Goal: Task Accomplishment & Management: Manage account settings

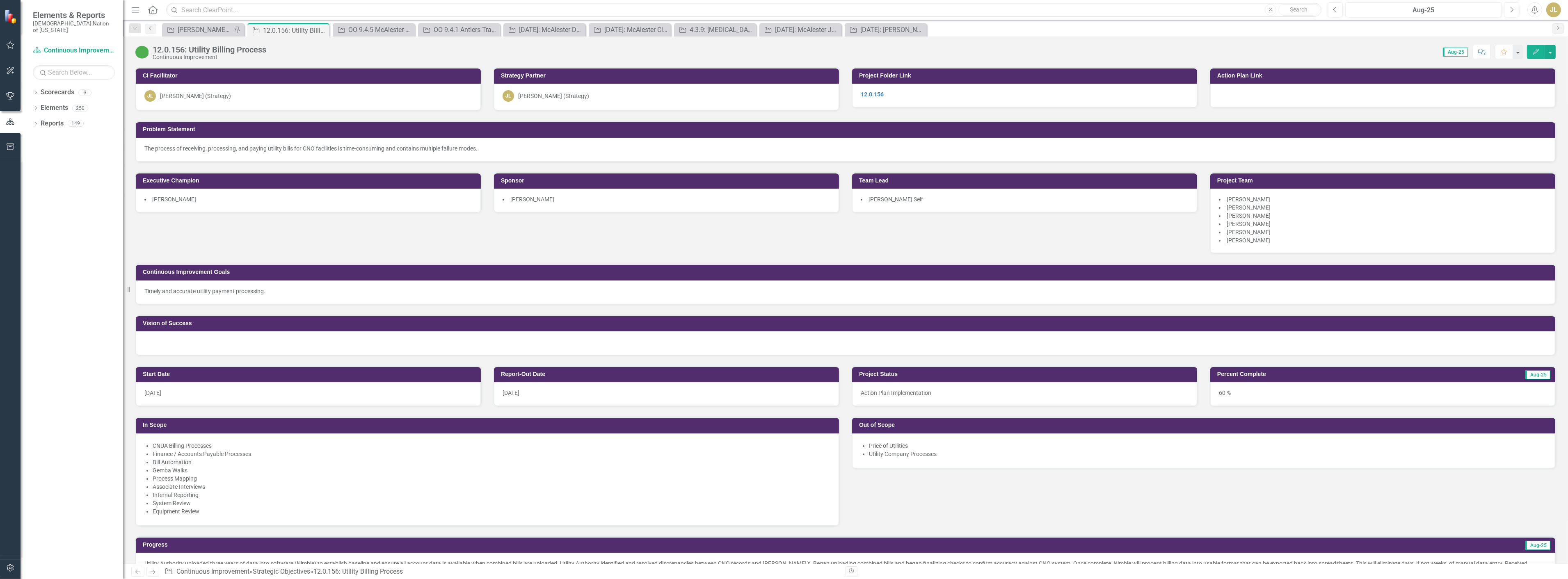
scroll to position [224, 0]
click at [197, 30] on div "[PERSON_NAME] SOs" at bounding box center [204, 30] width 54 height 10
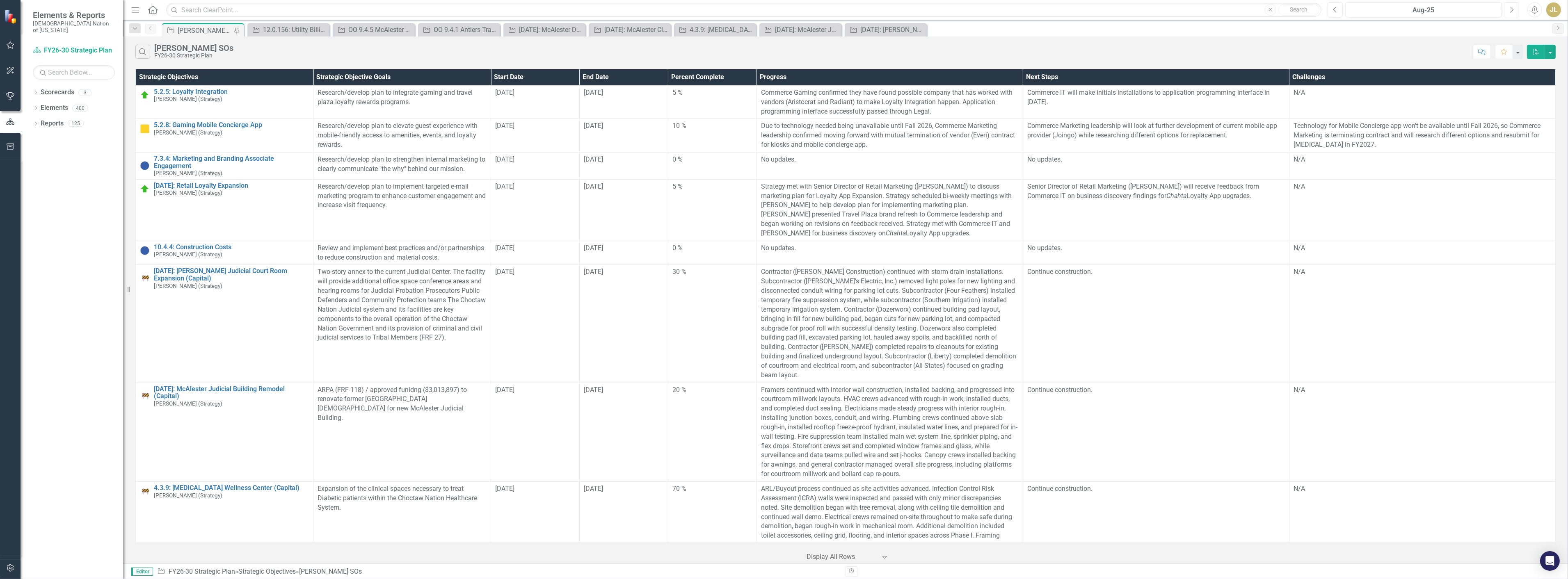
click at [1513, 8] on icon "Next" at bounding box center [1511, 10] width 5 height 8
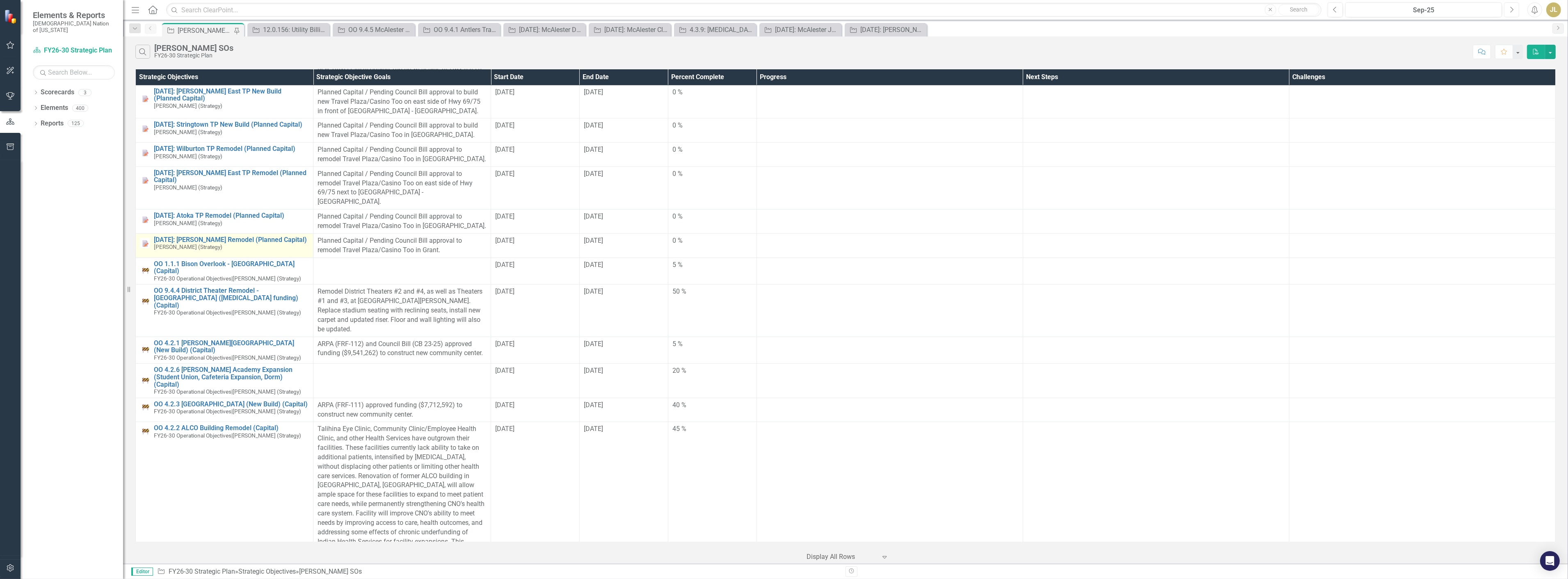
scroll to position [1413, 0]
click at [246, 260] on link "OO 1.1.1 Bison Overlook - [GEOGRAPHIC_DATA] (Capital)" at bounding box center [231, 267] width 155 height 15
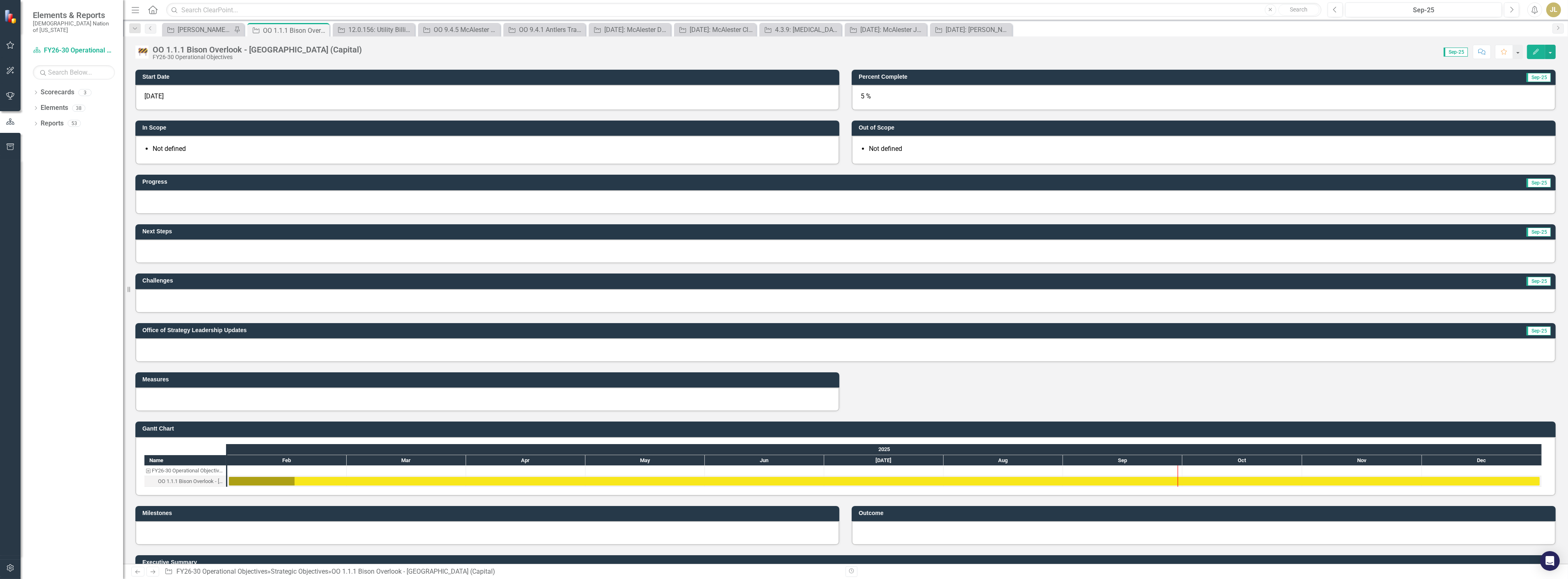
scroll to position [186, 0]
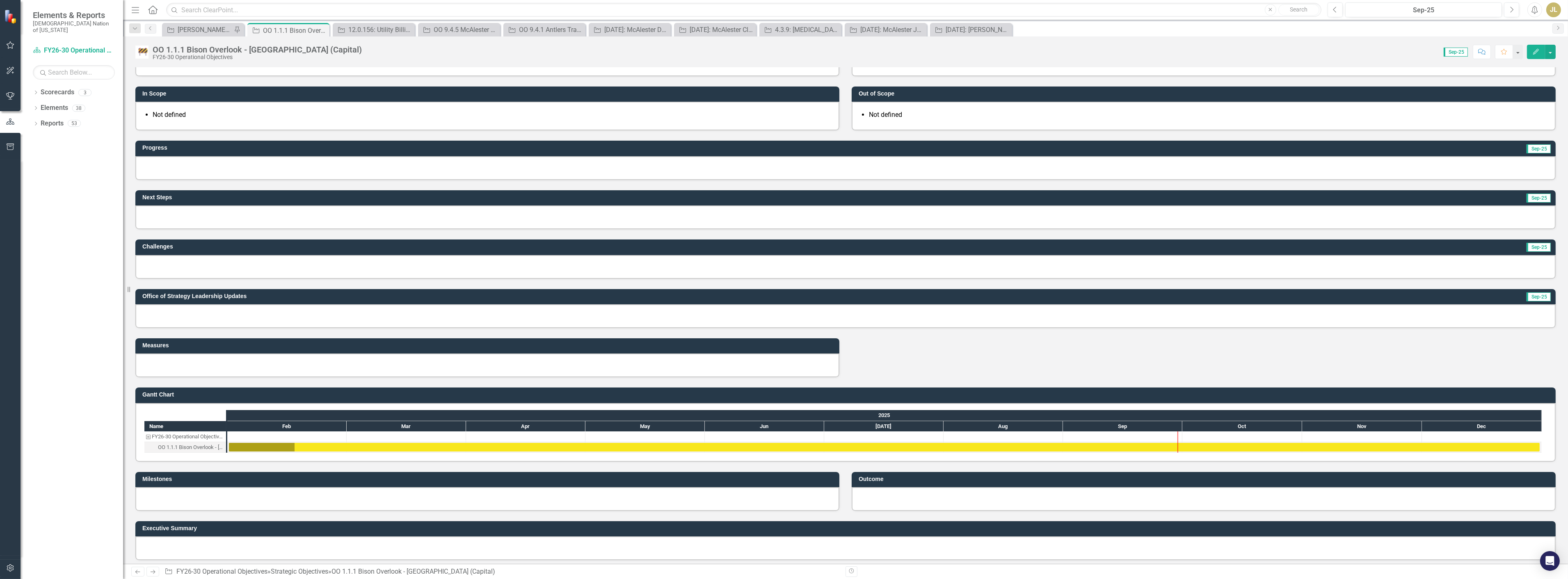
click at [184, 308] on div at bounding box center [845, 316] width 1420 height 24
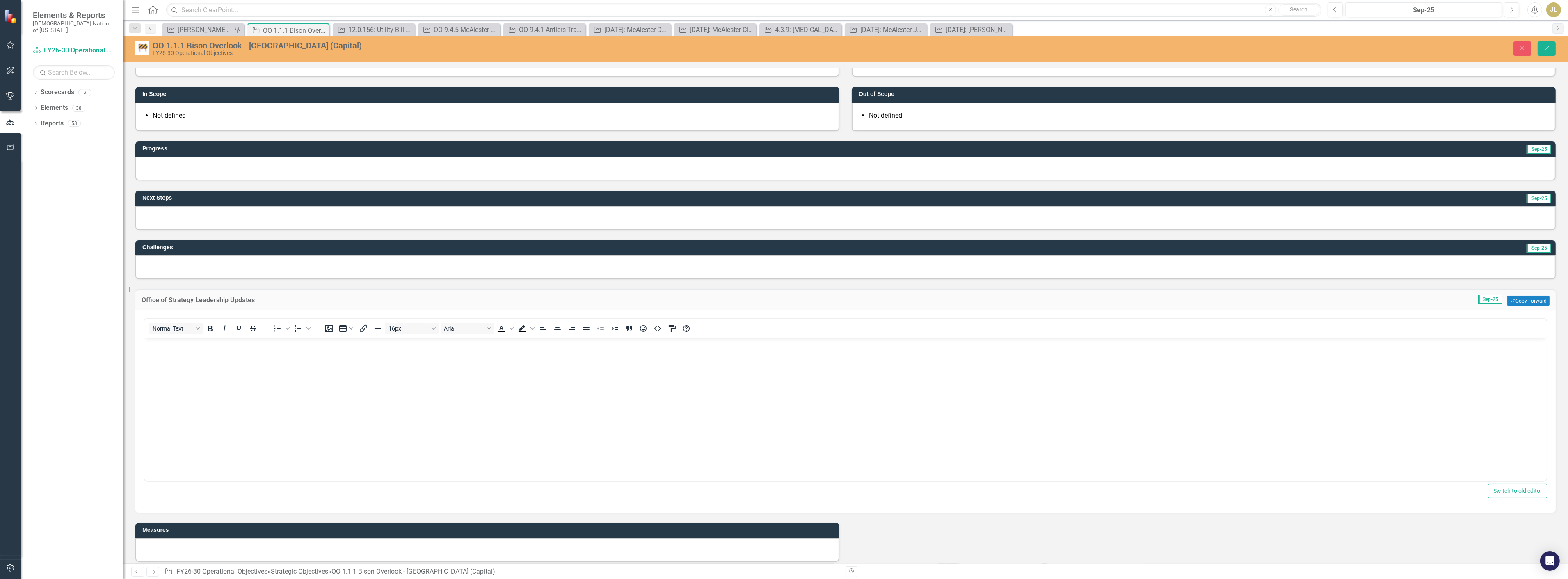
scroll to position [0, 0]
click at [205, 364] on body "Rich Text Area. Press ALT-0 for help." at bounding box center [845, 399] width 1402 height 123
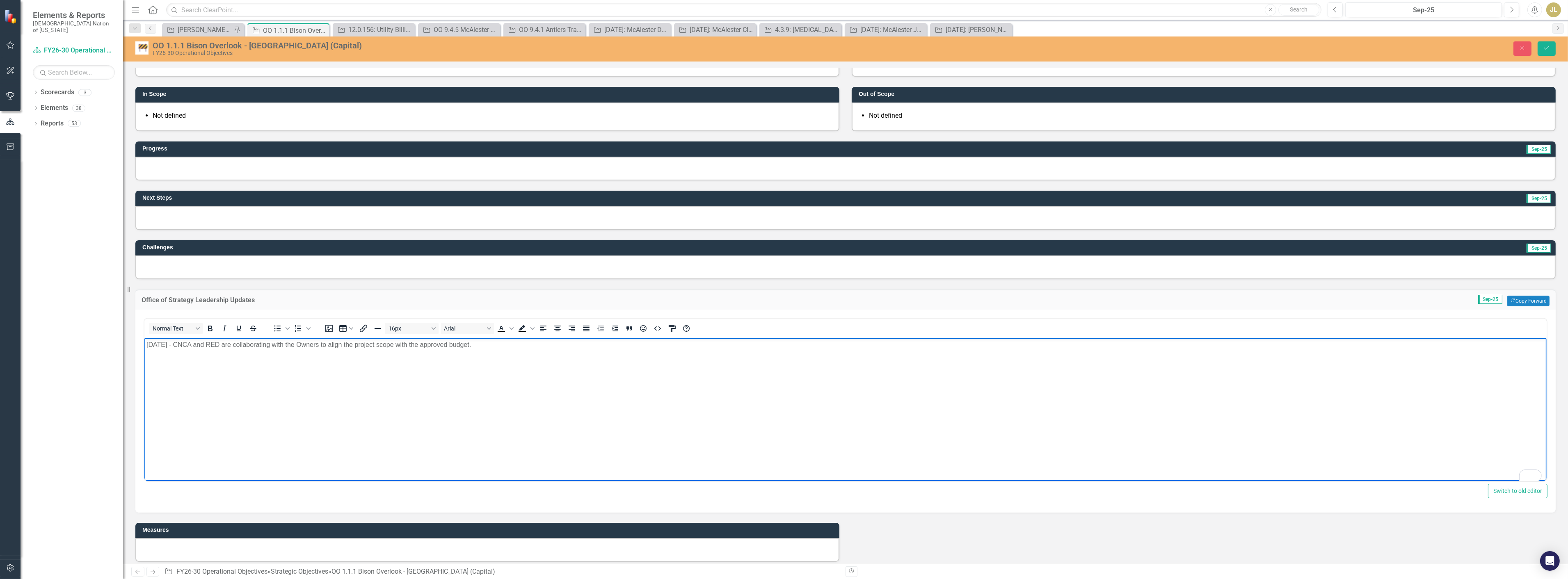
drag, startPoint x: 234, startPoint y: 390, endPoint x: 226, endPoint y: 382, distance: 11.3
click at [234, 390] on body "[DATE] - CNCA and RED are collaborating with the Owners to align the project sc…" at bounding box center [845, 399] width 1402 height 123
click at [479, 350] on body "[DATE] - CNCA and RED are collaborating with the Owners to align the project sc…" at bounding box center [845, 399] width 1402 height 123
click at [1549, 46] on icon "submit" at bounding box center [1546, 48] width 5 height 3
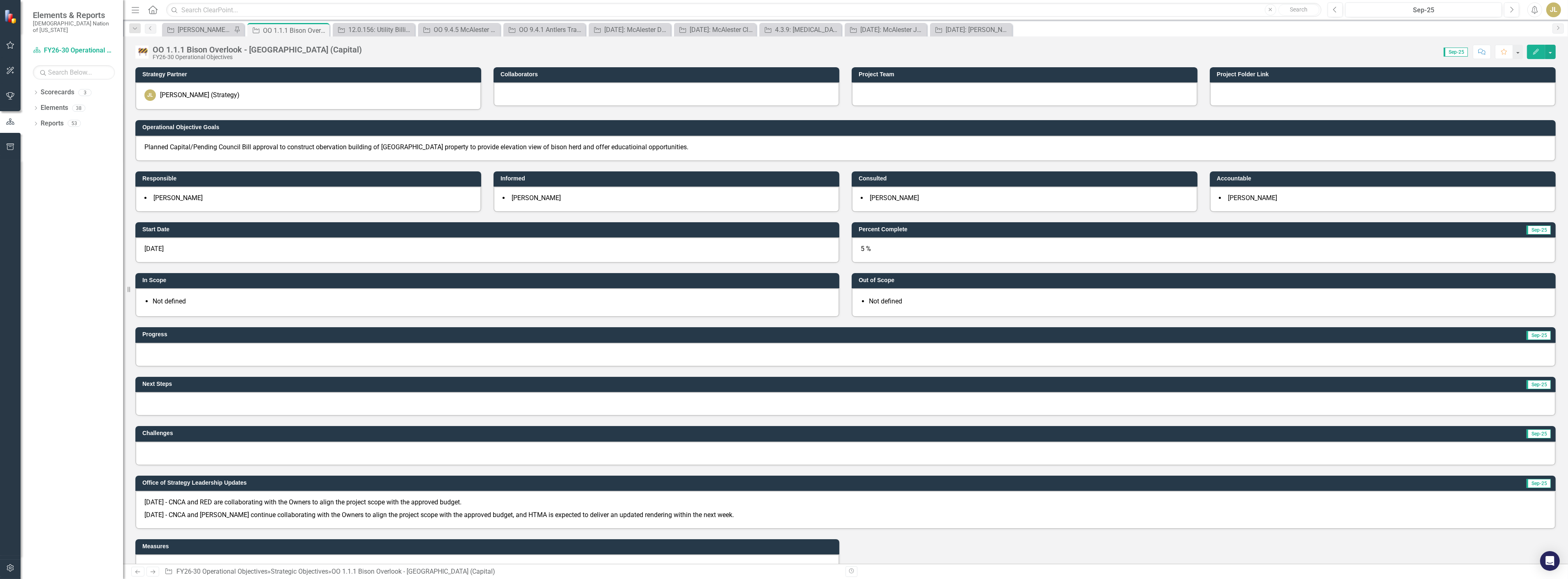
scroll to position [46, 0]
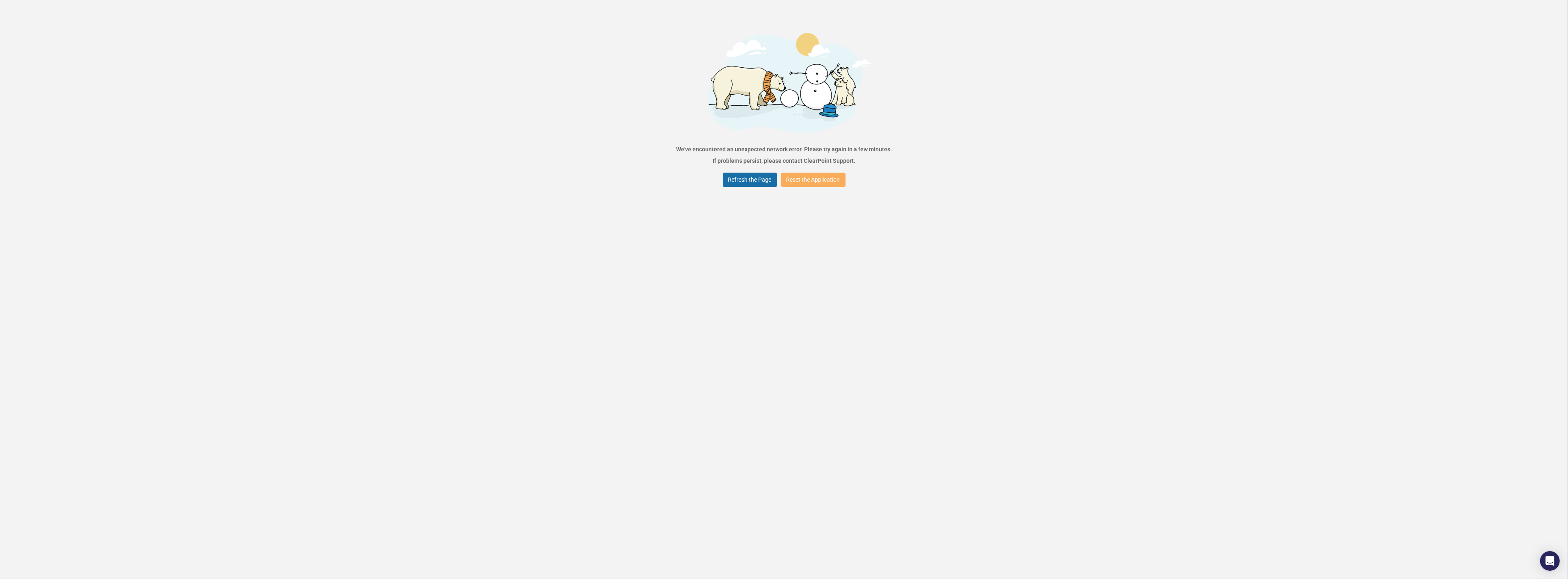
click at [736, 177] on button "Refresh the Page" at bounding box center [750, 179] width 54 height 15
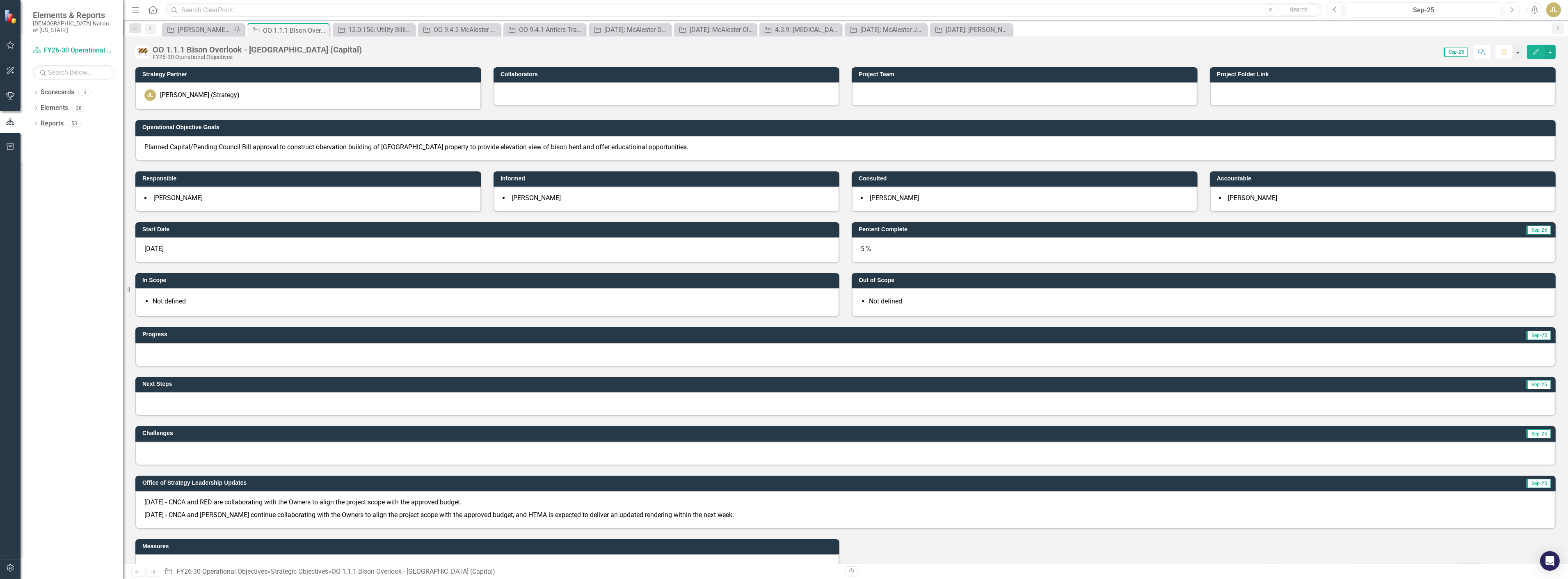
click at [148, 499] on p "[DATE] - CNCA and RED are collaborating with the Owners to align the project sc…" at bounding box center [845, 504] width 1402 height 11
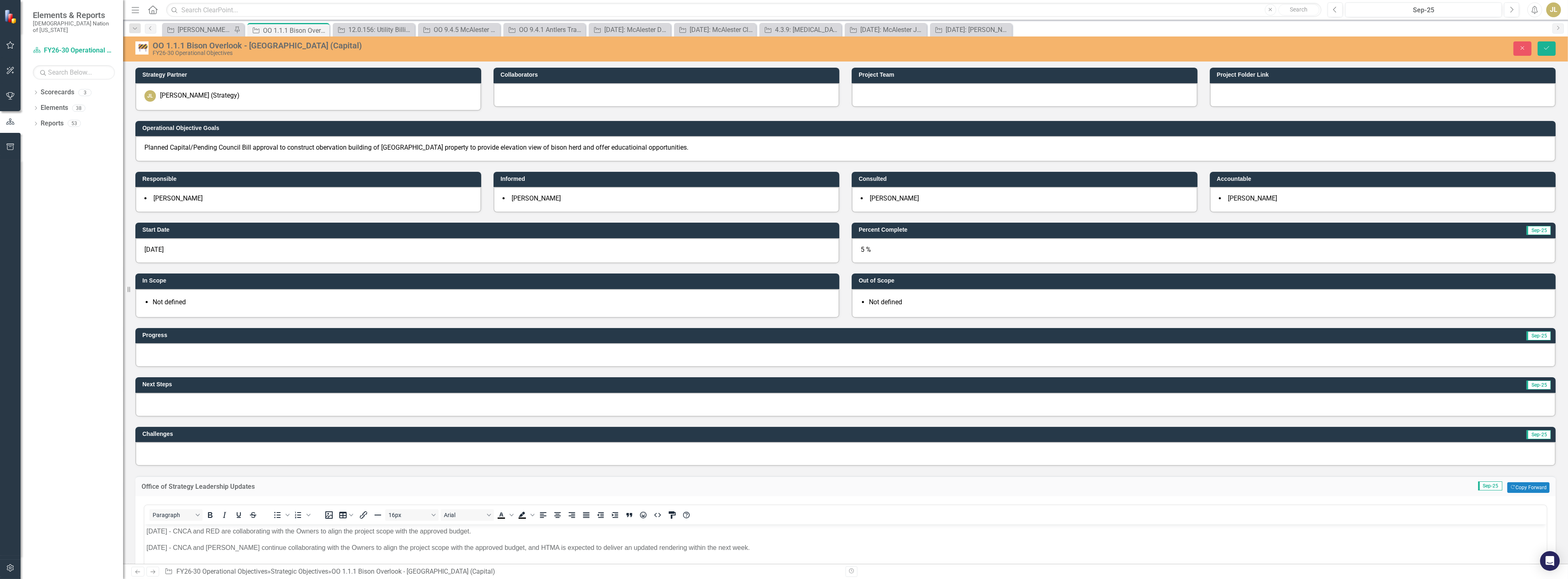
click at [146, 528] on p "[DATE] - CNCA and RED are collaborating with the Owners to align the project sc…" at bounding box center [845, 531] width 1398 height 10
click at [1544, 48] on icon "Save" at bounding box center [1546, 48] width 8 height 6
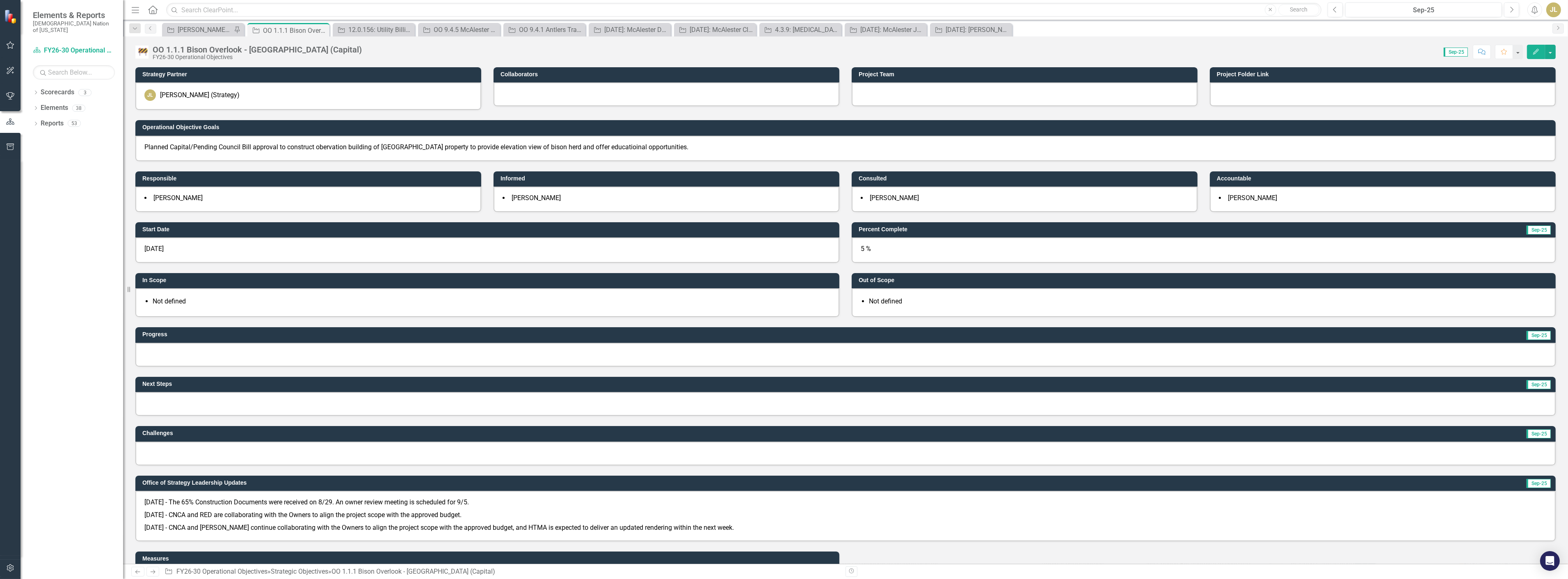
scroll to position [46, 0]
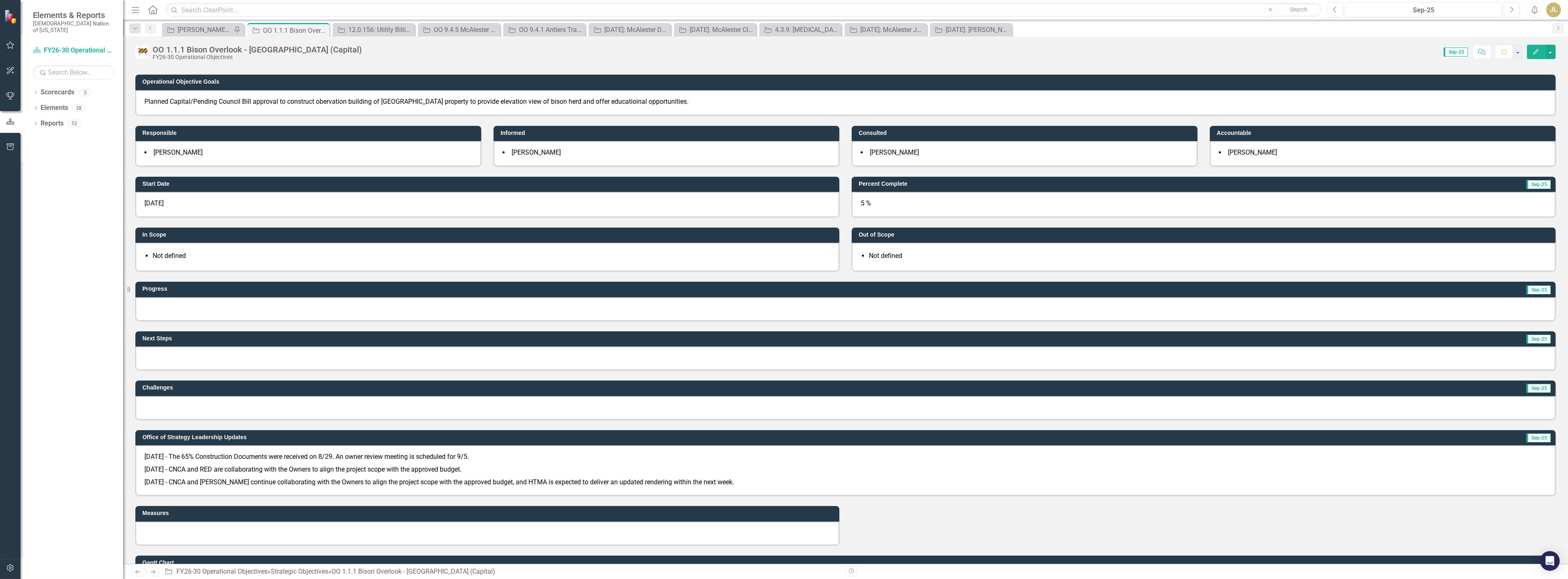
click at [188, 299] on div at bounding box center [845, 309] width 1420 height 24
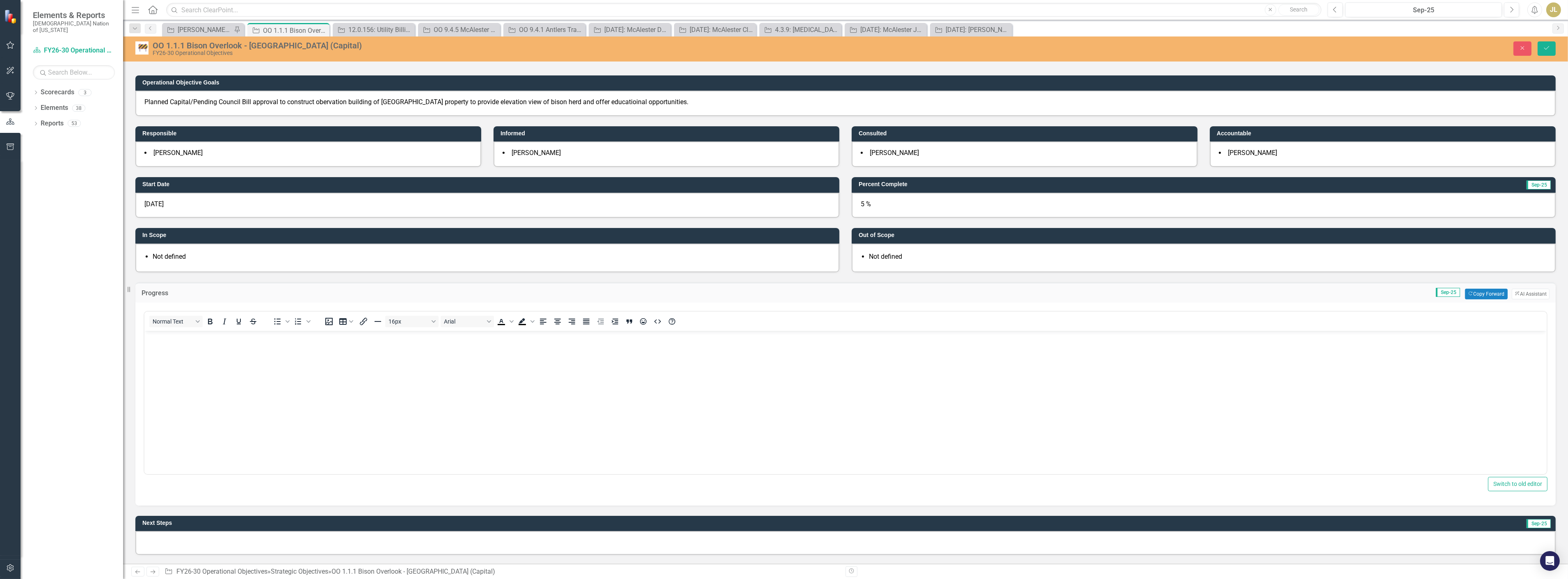
scroll to position [0, 0]
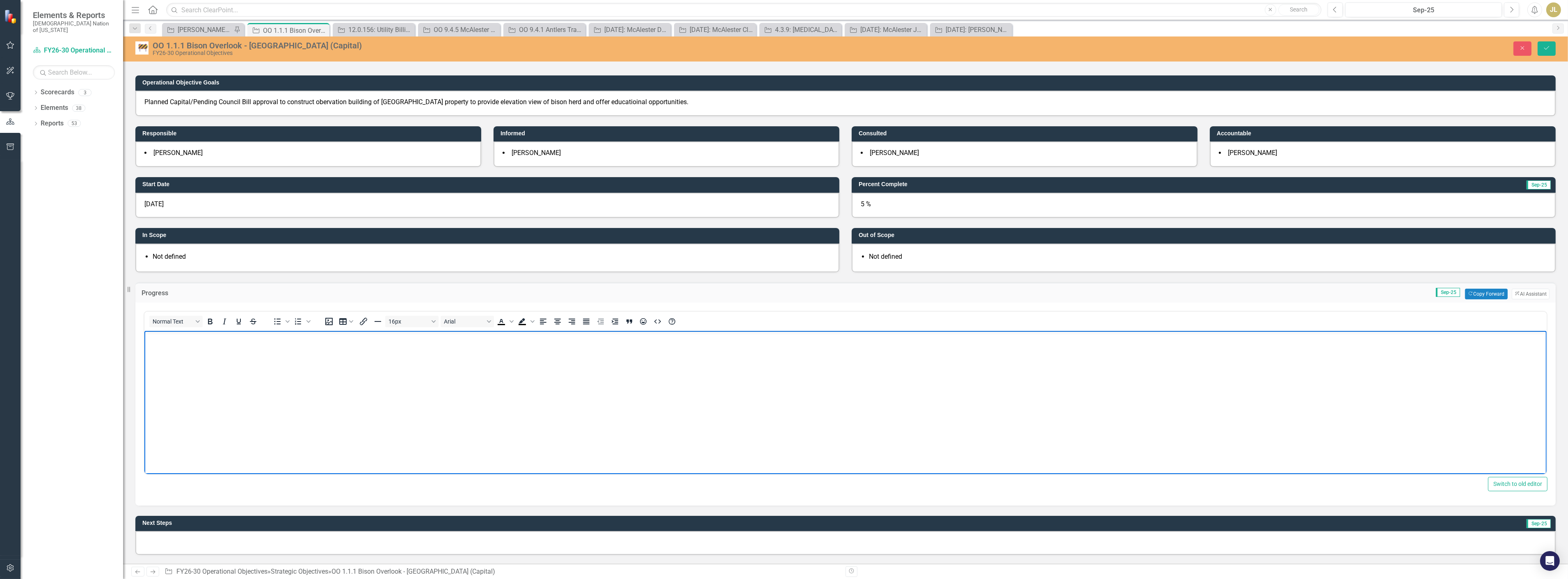
click at [225, 386] on body "Rich Text Area. Press ALT-0 for help." at bounding box center [845, 392] width 1402 height 123
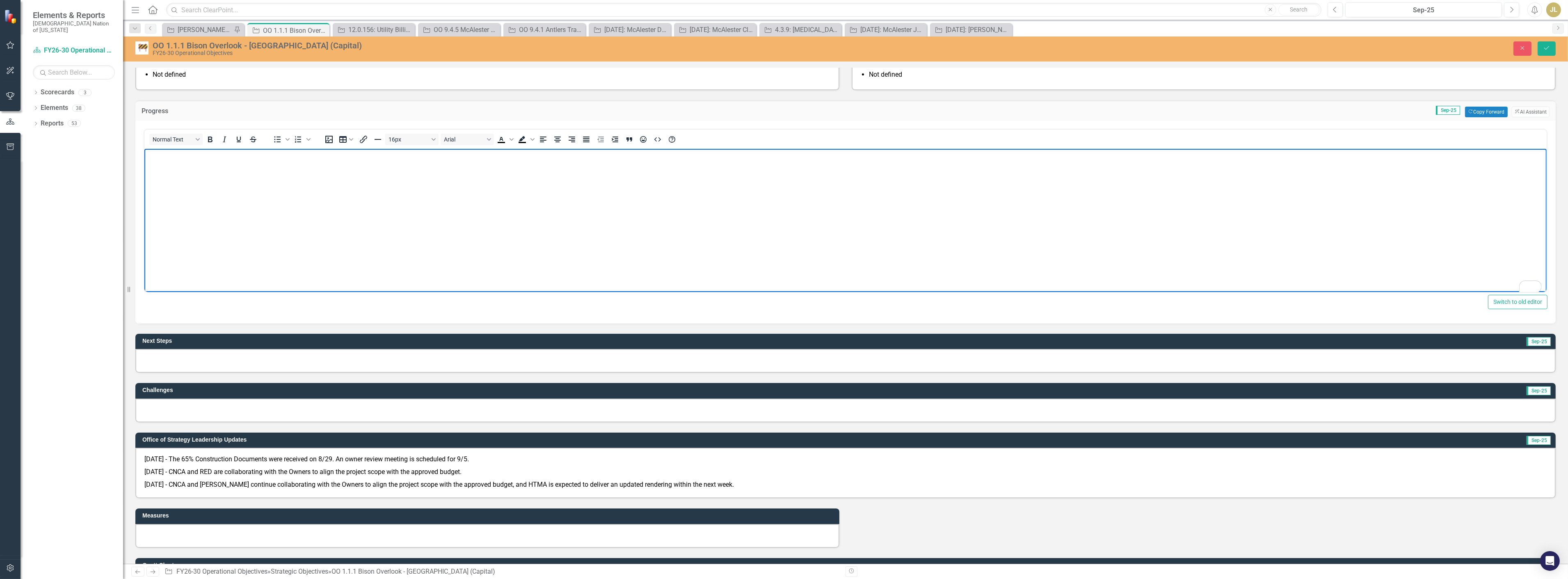
click at [225, 215] on body "To enrich screen reader interactions, please activate Accessibility in Grammarl…" at bounding box center [845, 210] width 1402 height 123
click at [155, 165] on body "Own" at bounding box center [845, 210] width 1402 height 123
click at [166, 163] on body "Own" at bounding box center [845, 210] width 1402 height 123
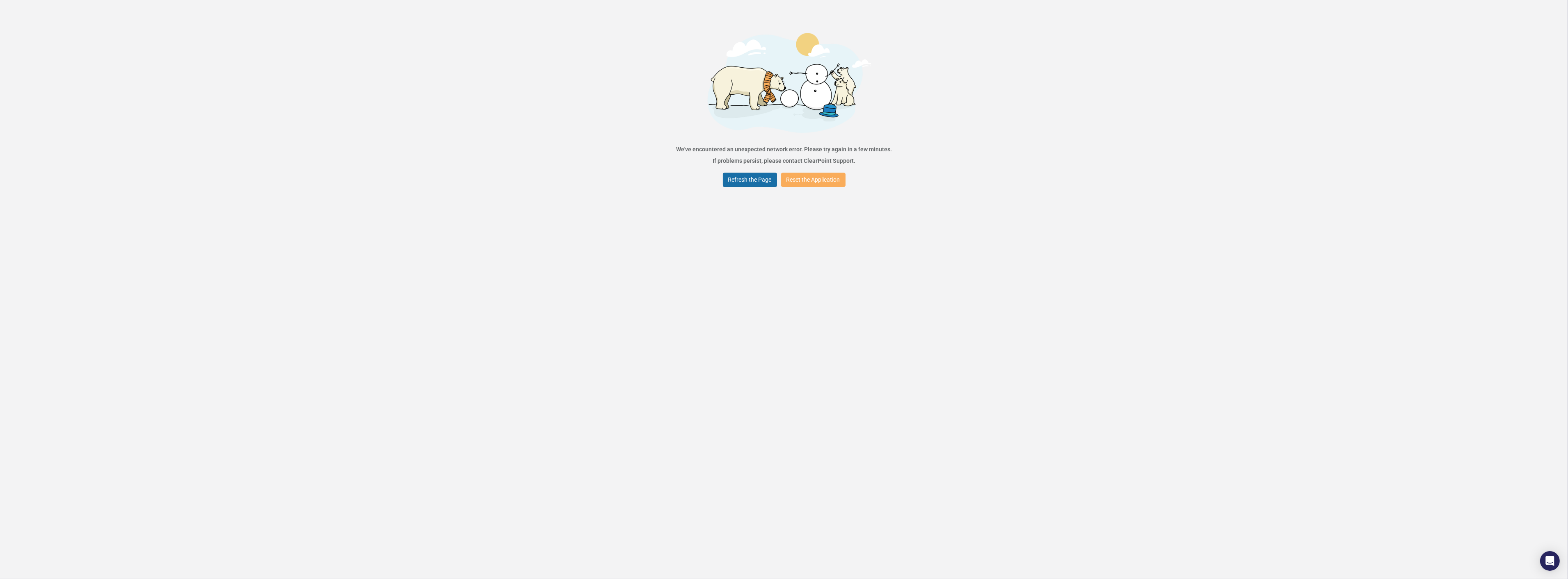
click at [731, 179] on button "Refresh the Page" at bounding box center [750, 179] width 54 height 15
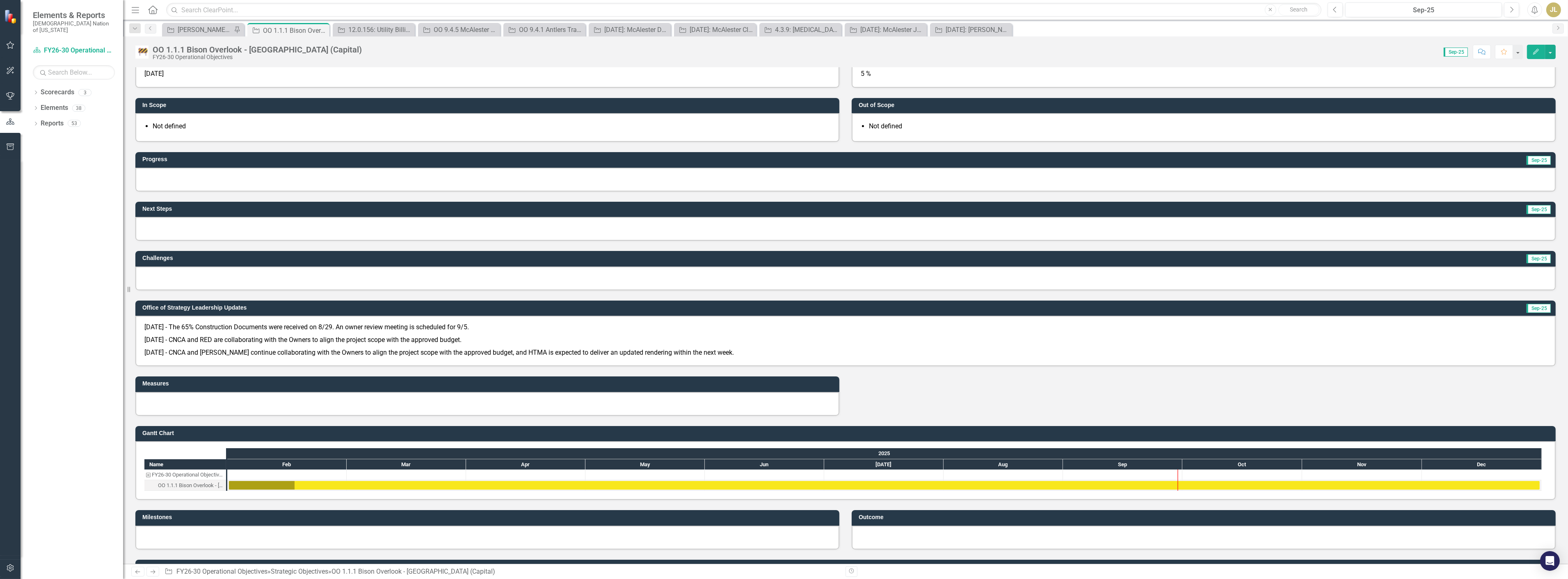
scroll to position [182, 0]
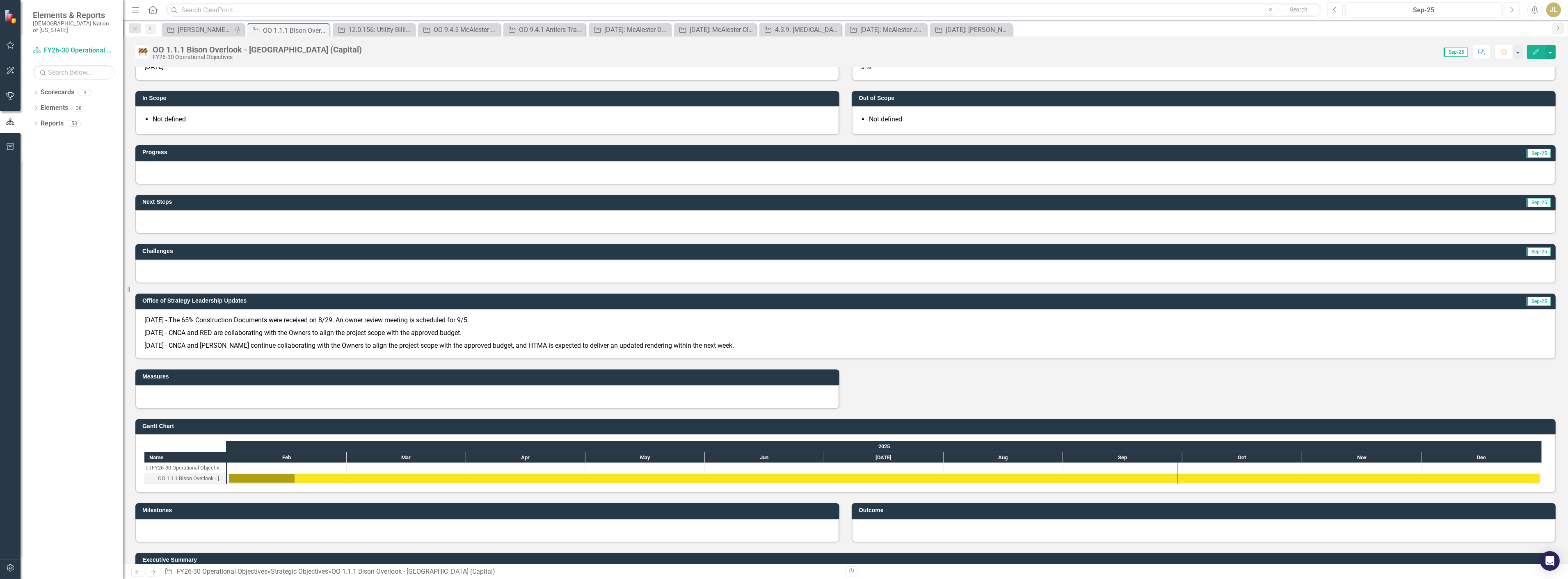
click at [154, 163] on div at bounding box center [845, 172] width 1420 height 24
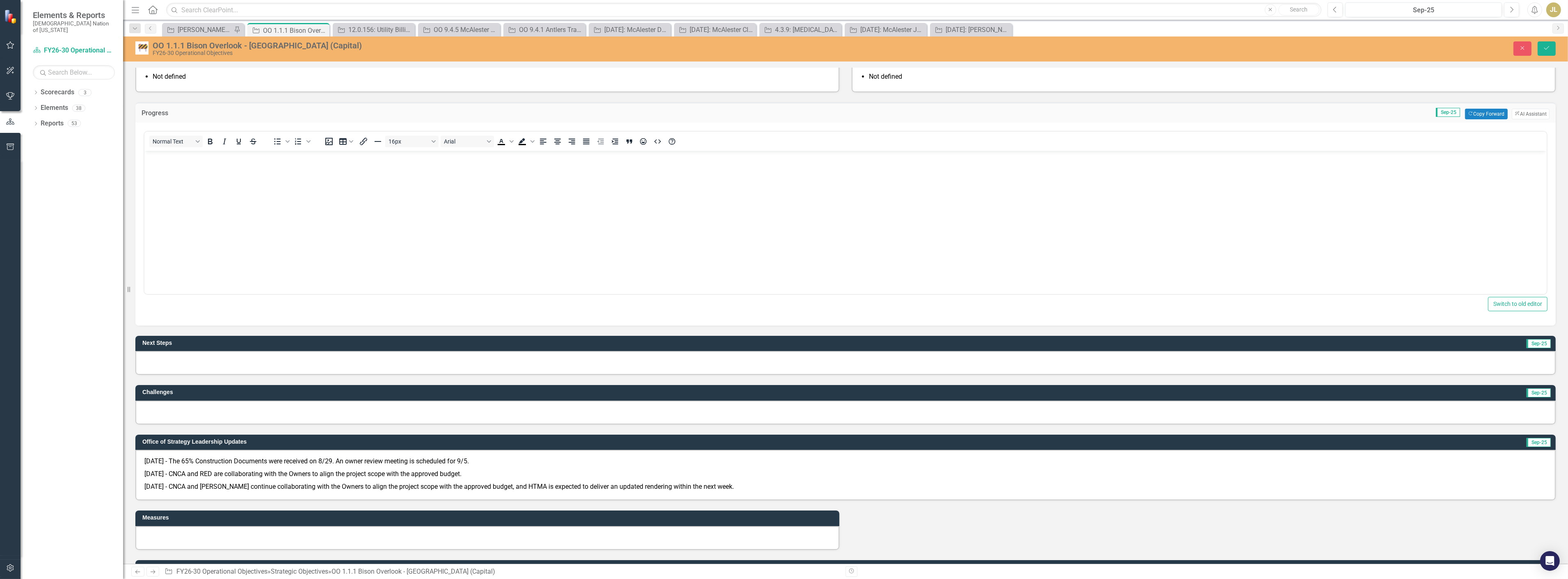
scroll to position [273, 0]
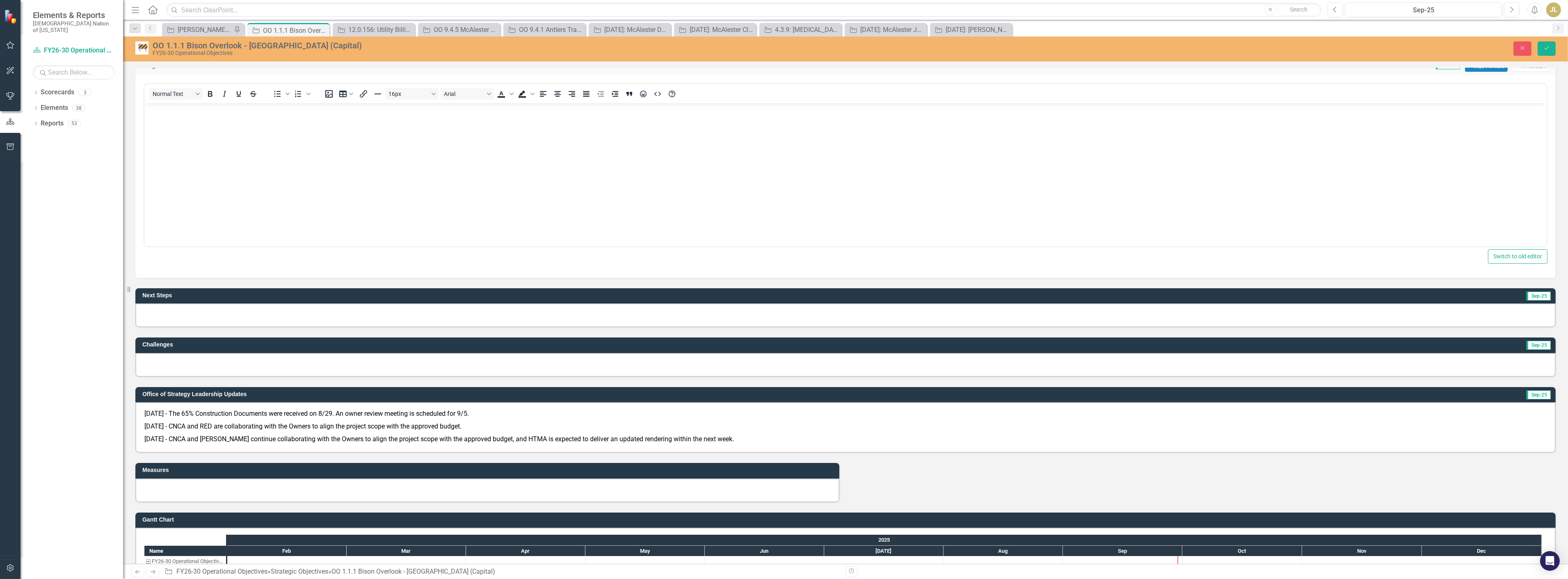
click at [213, 126] on body "Rich Text Area. Press ALT-0 for help." at bounding box center [845, 165] width 1402 height 123
click at [1550, 51] on button "Save" at bounding box center [1547, 48] width 18 height 15
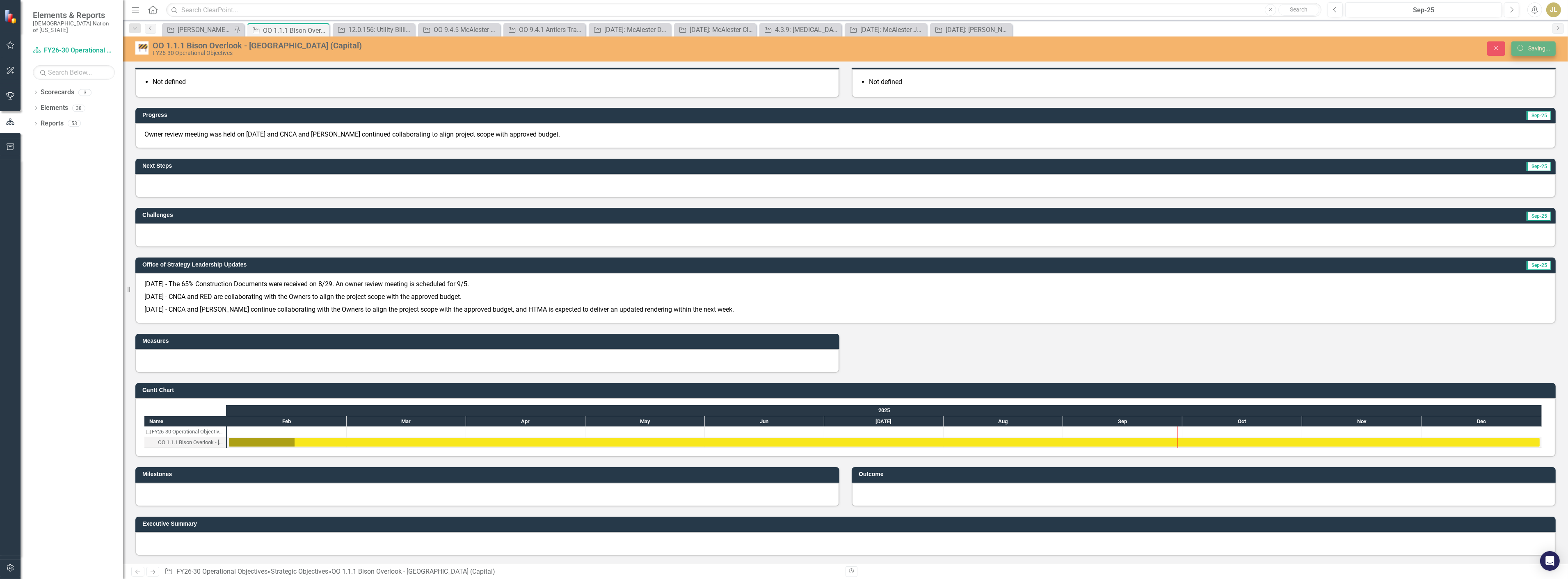
scroll to position [215, 0]
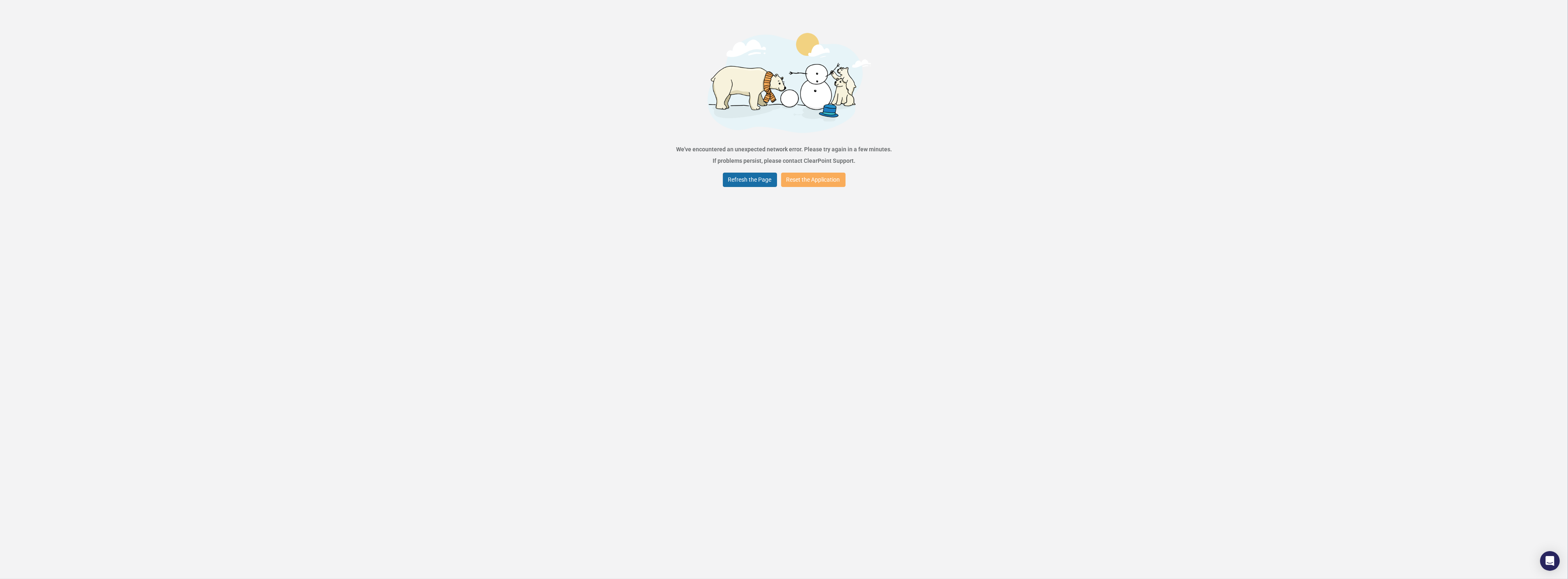
click at [750, 186] on button "Refresh the Page" at bounding box center [750, 179] width 54 height 15
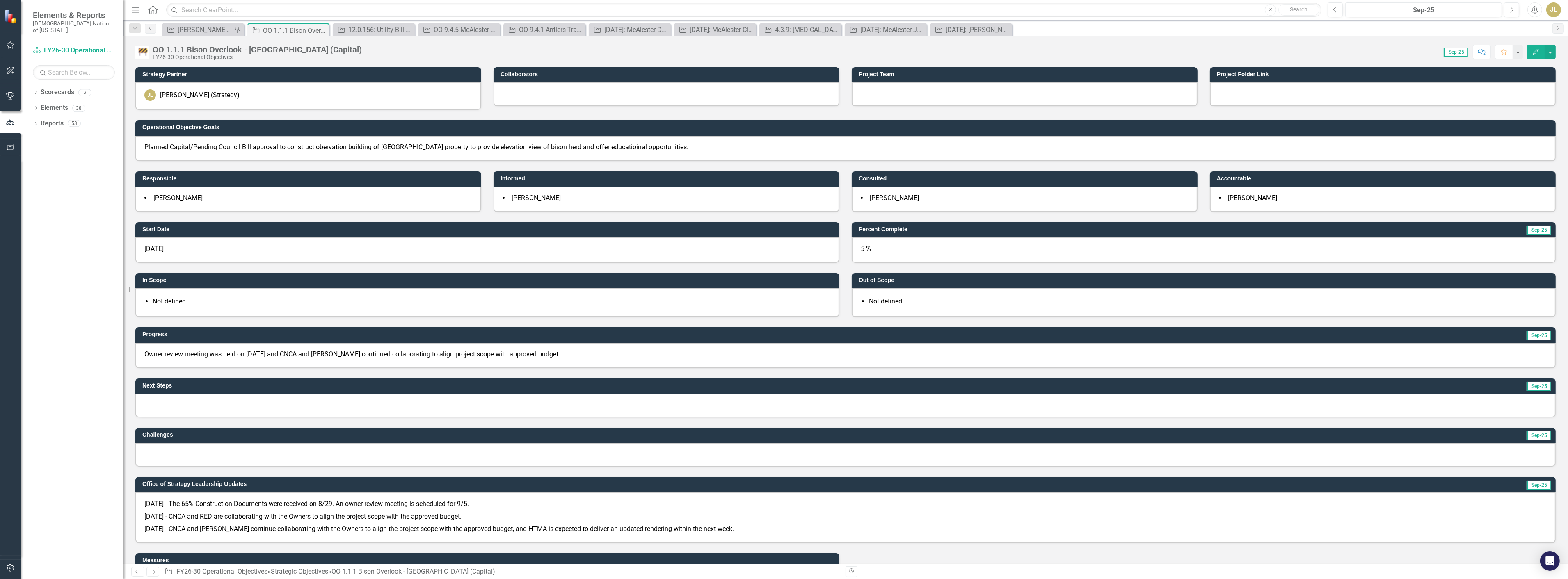
click at [228, 399] on div at bounding box center [845, 406] width 1420 height 24
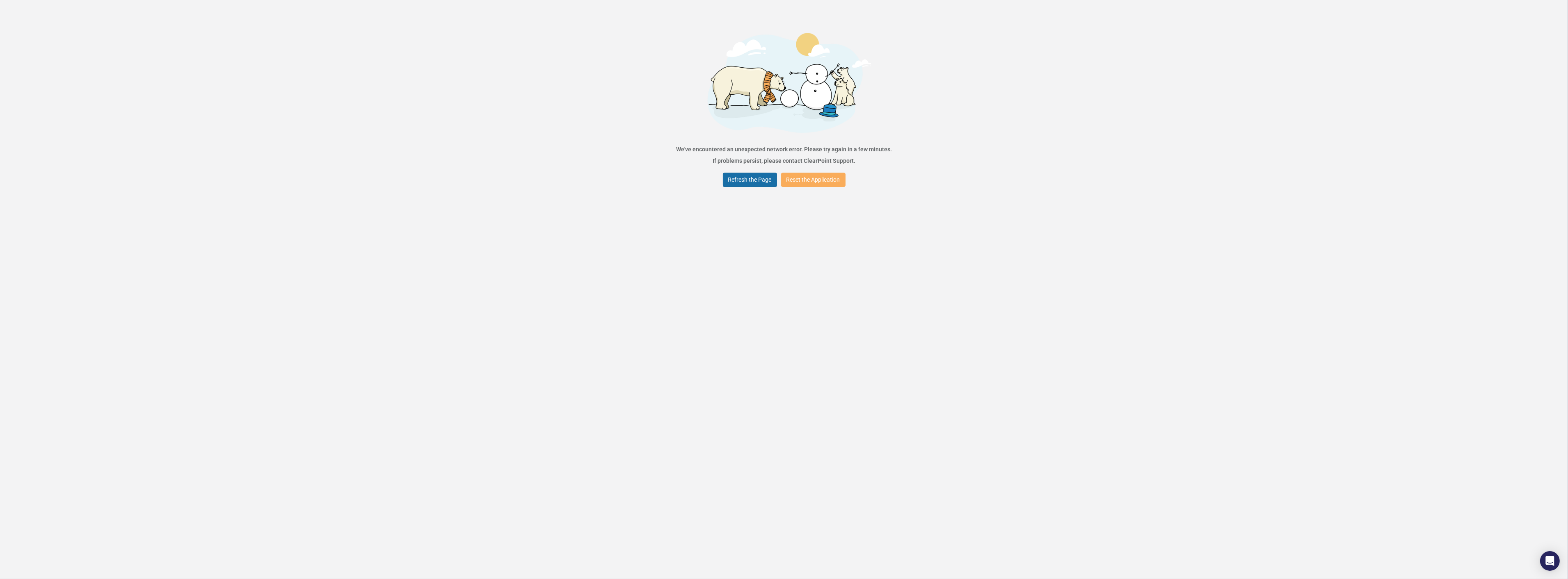
click at [754, 186] on button "Refresh the Page" at bounding box center [750, 179] width 54 height 15
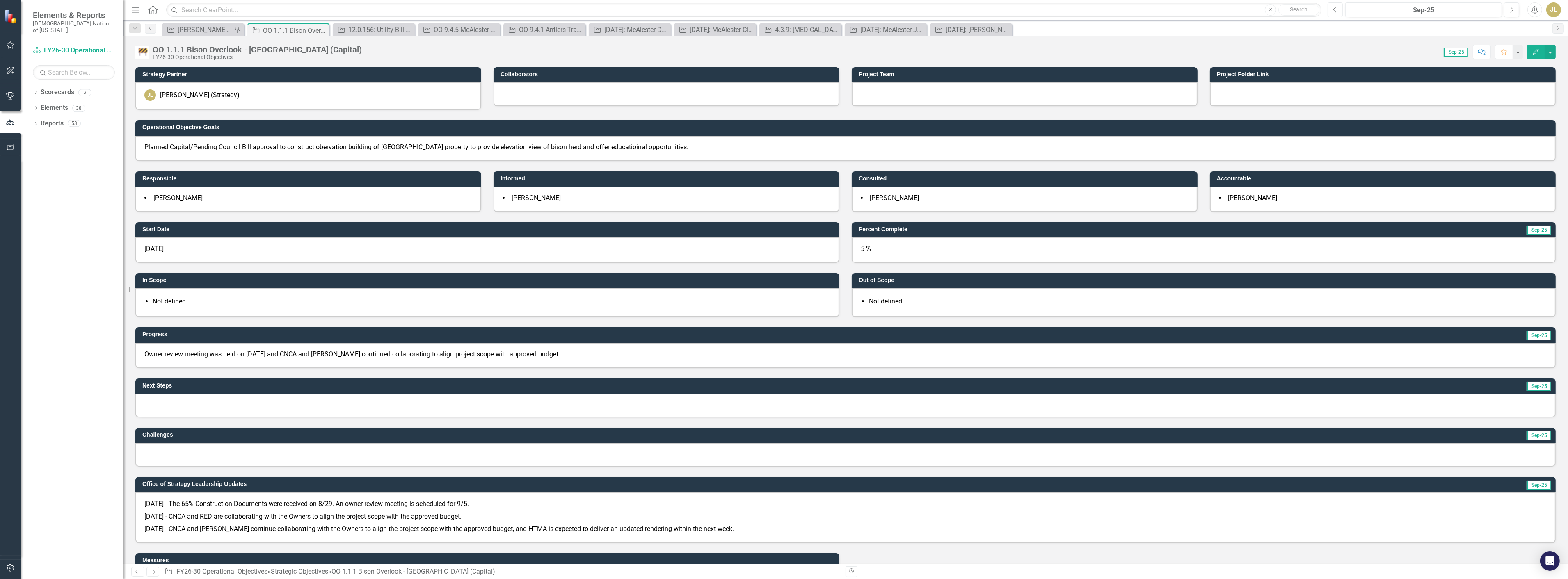
click at [1333, 4] on button "Previous" at bounding box center [1335, 10] width 15 height 15
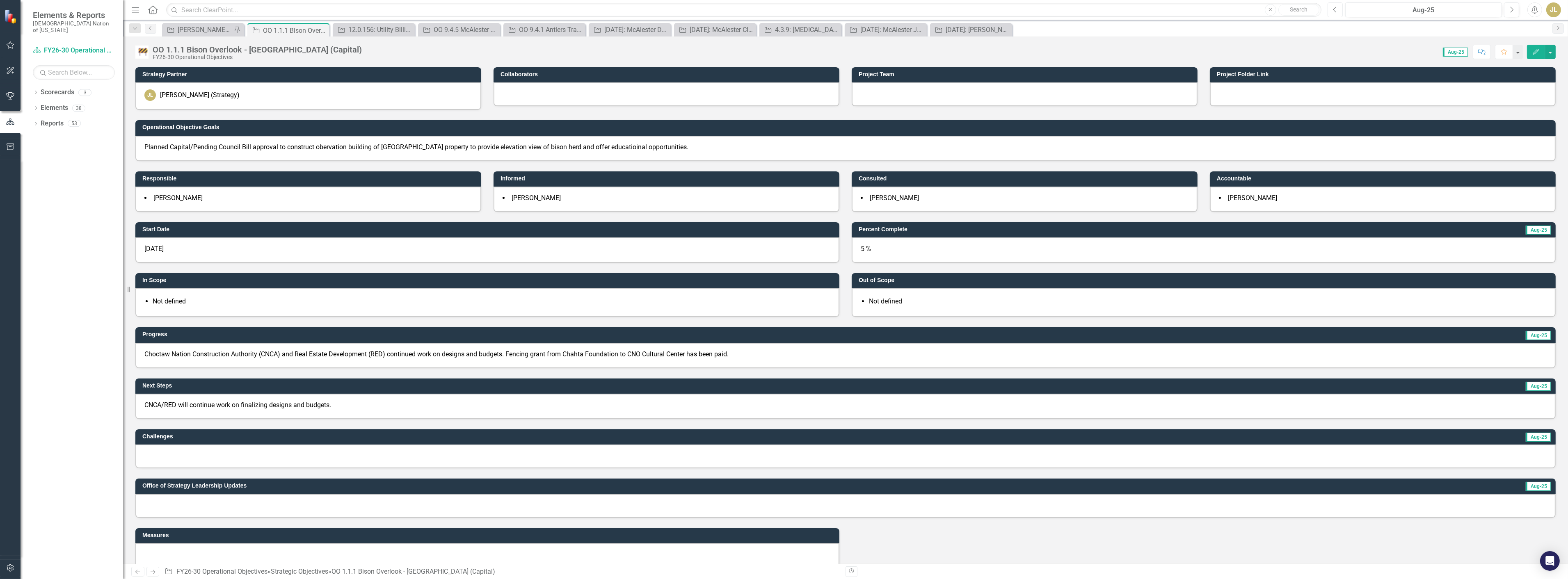
click at [1331, 10] on button "Previous" at bounding box center [1335, 10] width 15 height 15
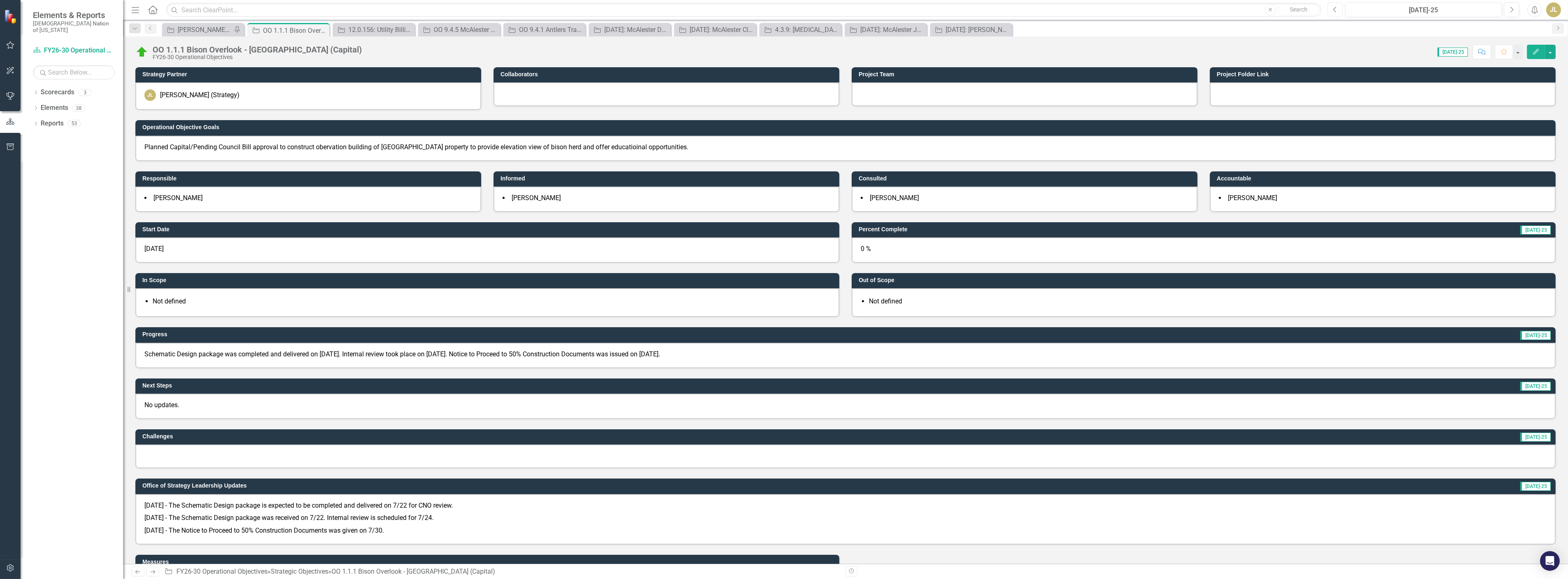
click at [1331, 10] on button "Previous" at bounding box center [1335, 10] width 15 height 15
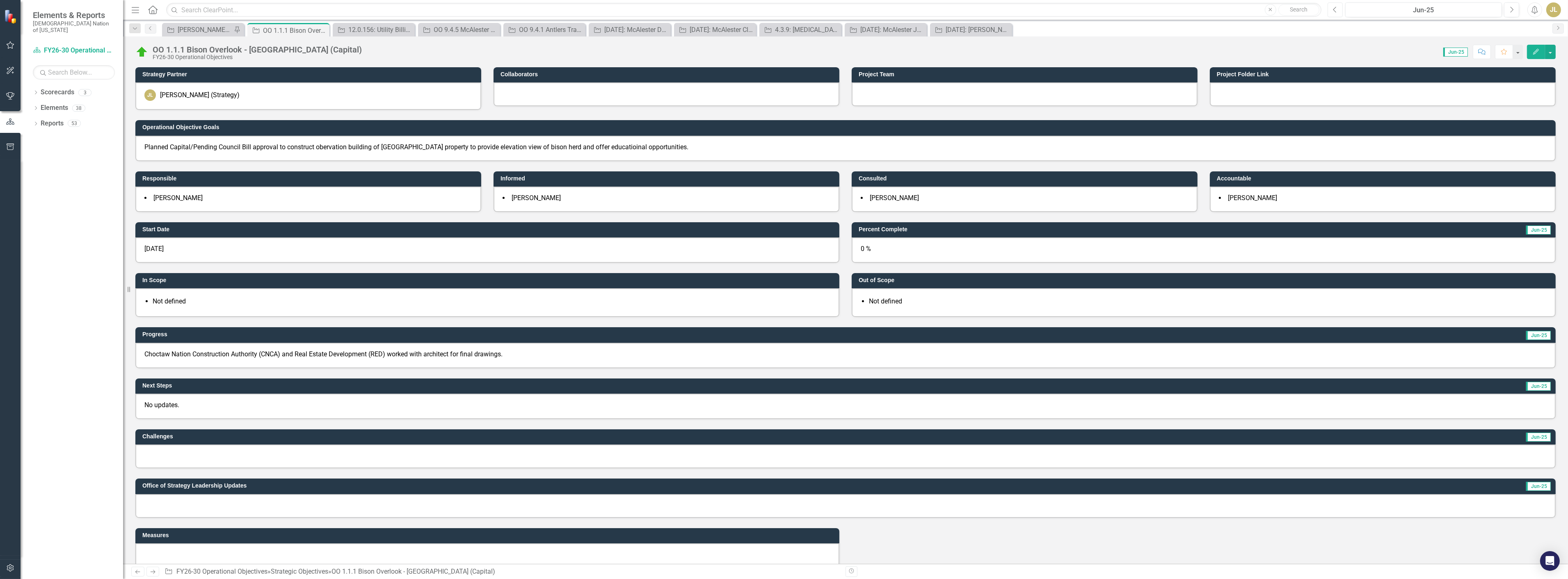
click at [1331, 10] on button "Previous" at bounding box center [1335, 10] width 15 height 15
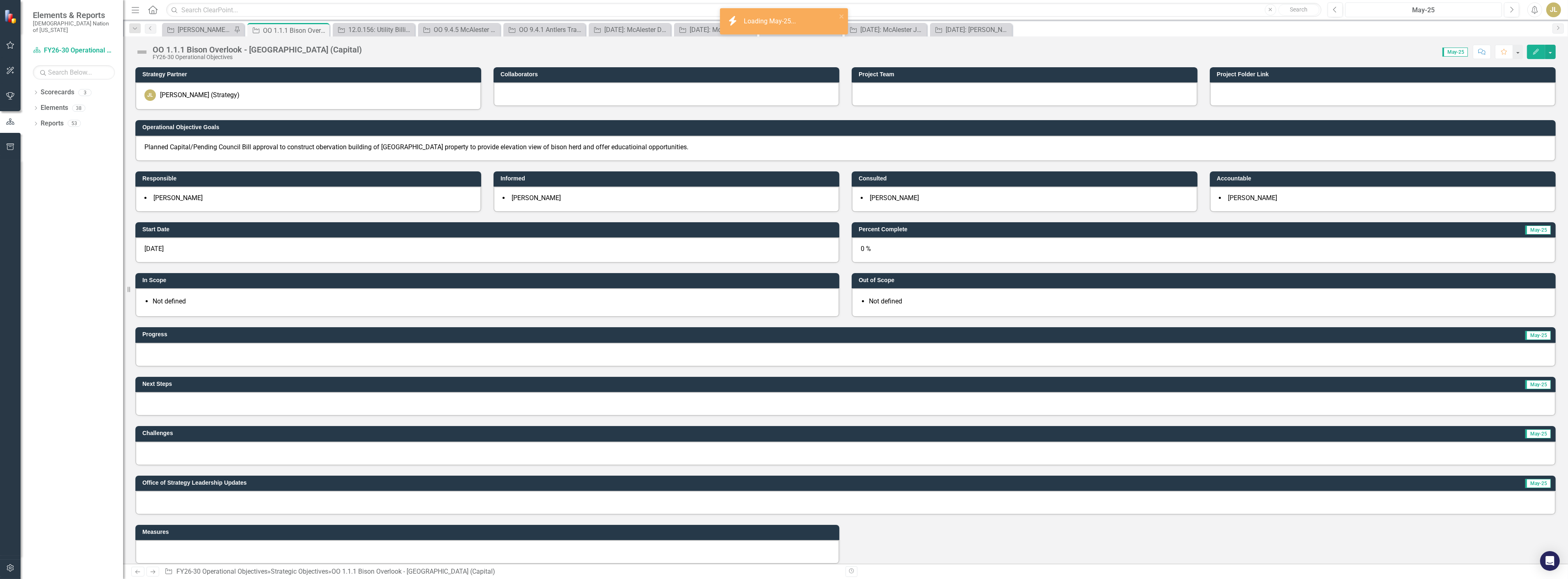
click at [1372, 10] on div "May-25" at bounding box center [1423, 10] width 151 height 10
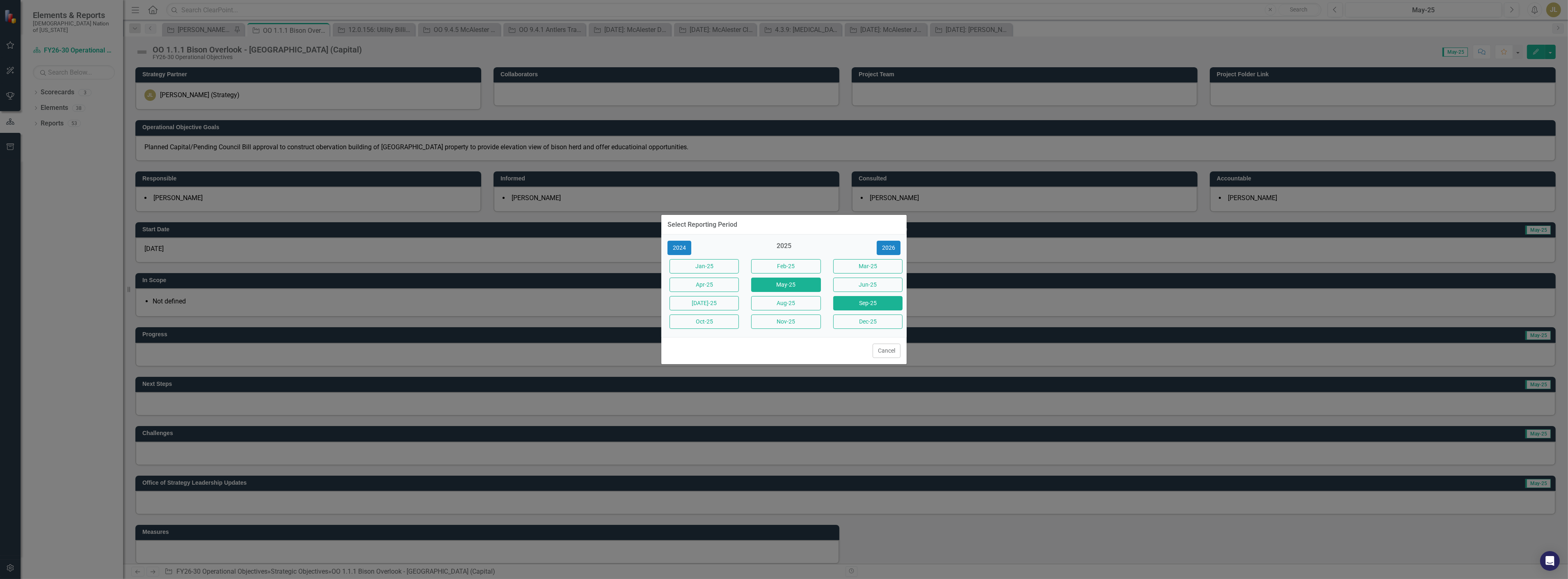
click at [855, 306] on button "Sep-25" at bounding box center [868, 303] width 69 height 15
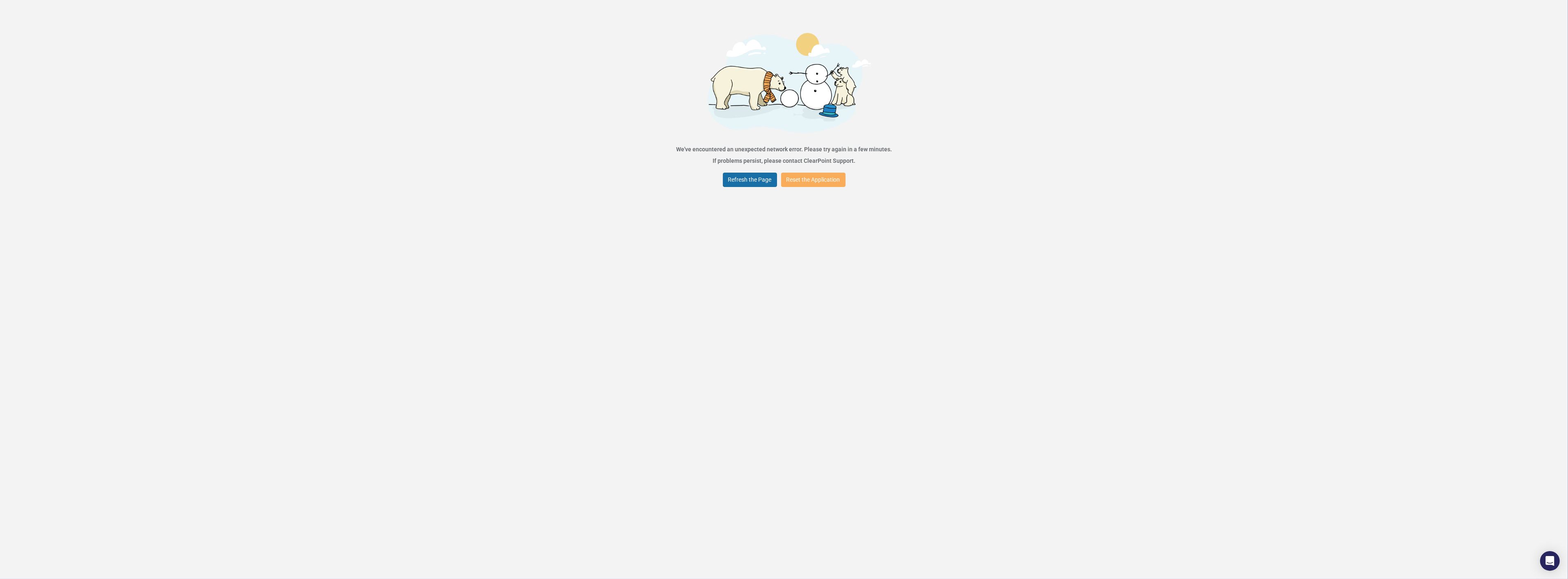
click at [749, 183] on button "Refresh the Page" at bounding box center [750, 179] width 54 height 15
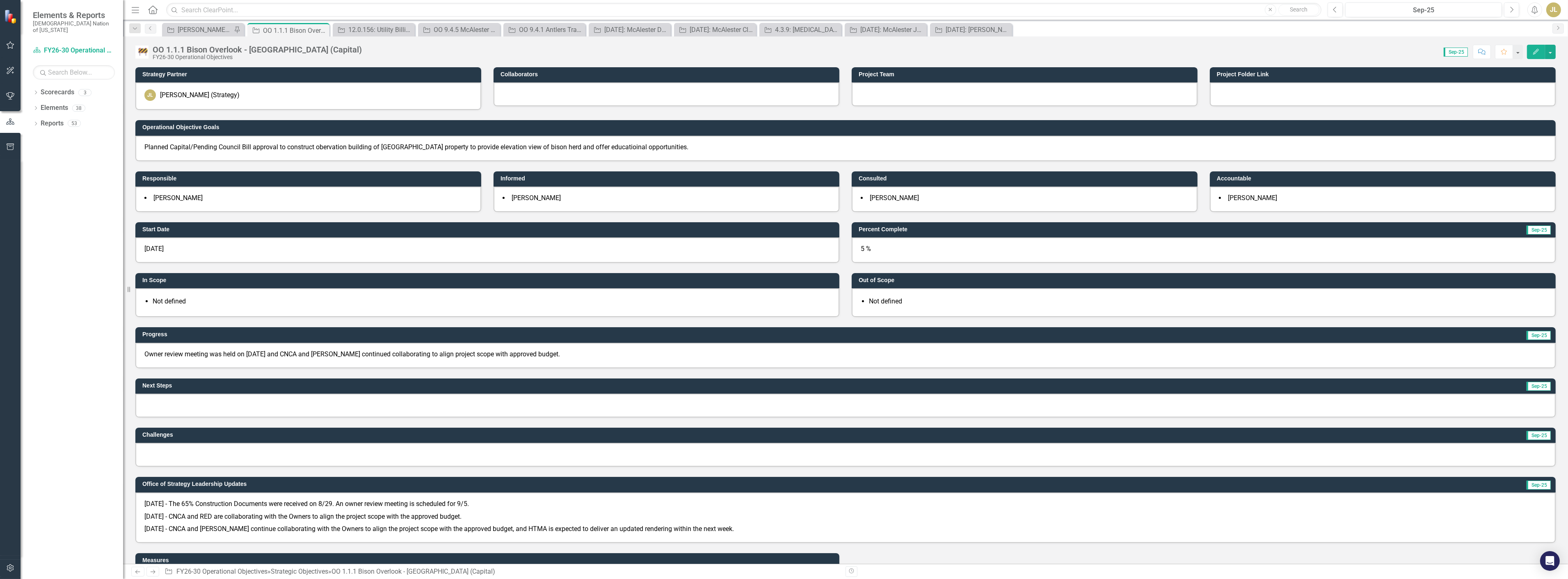
click at [315, 350] on p "Owner review meeting was held on September 5, 2025 and CNCA and RED continued c…" at bounding box center [845, 355] width 1402 height 10
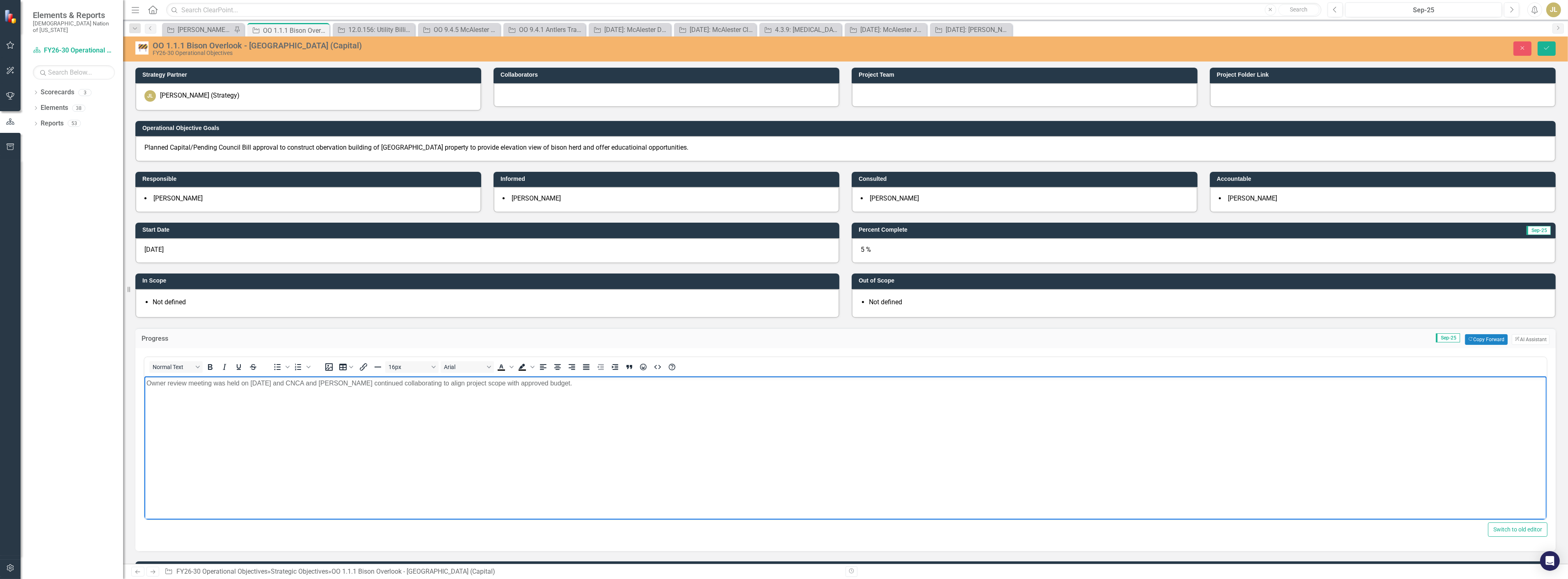
click at [319, 384] on p "Owner review meeting was held on September 5, 2025 and CNCA and RED continued c…" at bounding box center [845, 383] width 1398 height 10
click at [1548, 44] on button "Save" at bounding box center [1547, 48] width 18 height 15
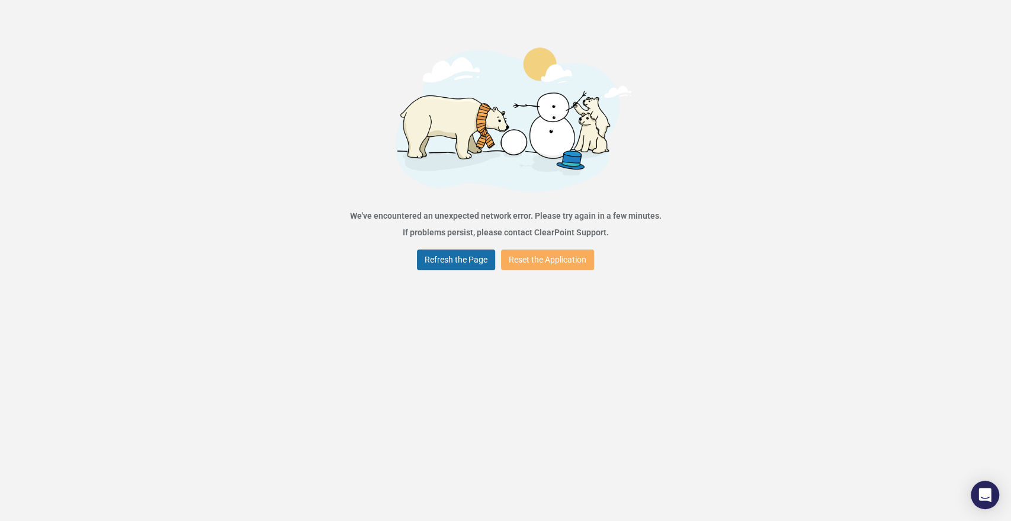
click at [428, 266] on button "Refresh the Page" at bounding box center [456, 259] width 78 height 21
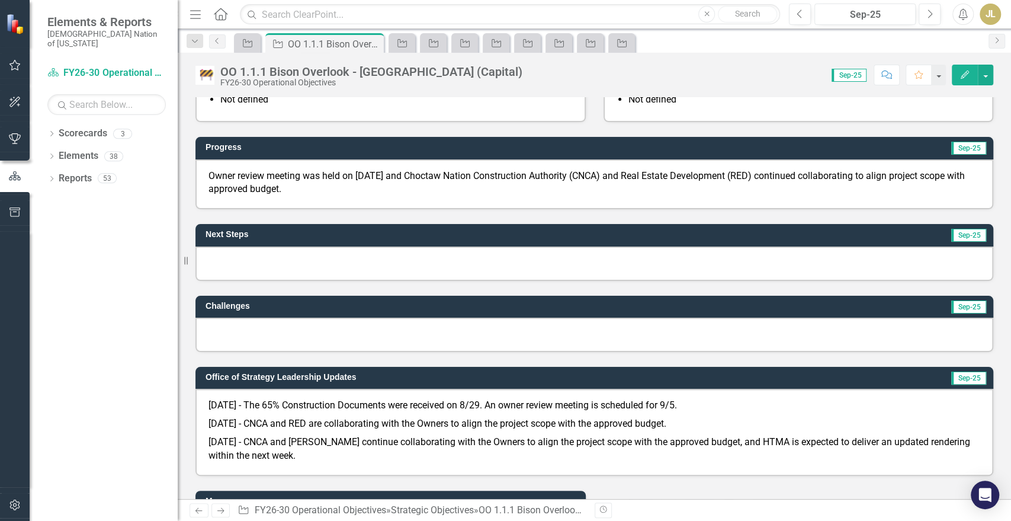
scroll to position [349, 0]
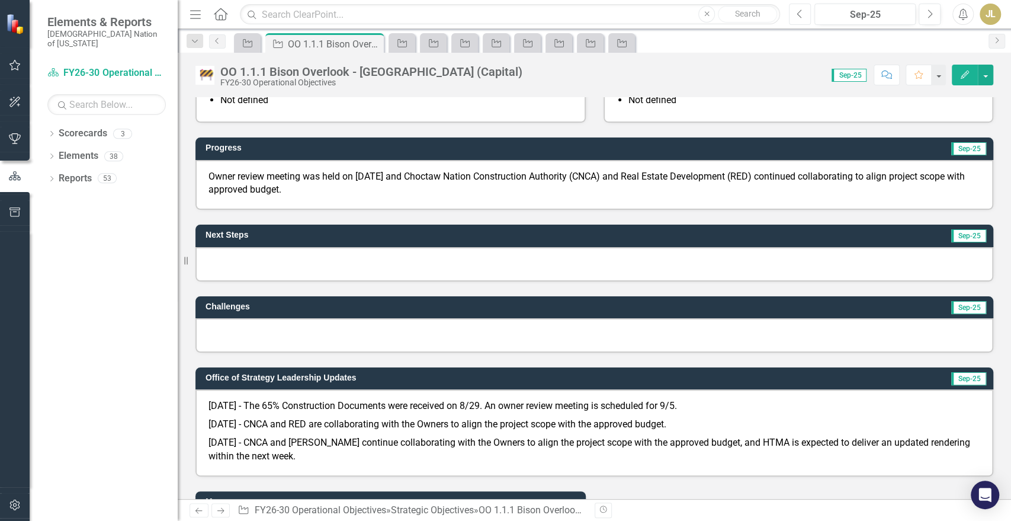
click at [804, 6] on button "Previous" at bounding box center [800, 14] width 22 height 21
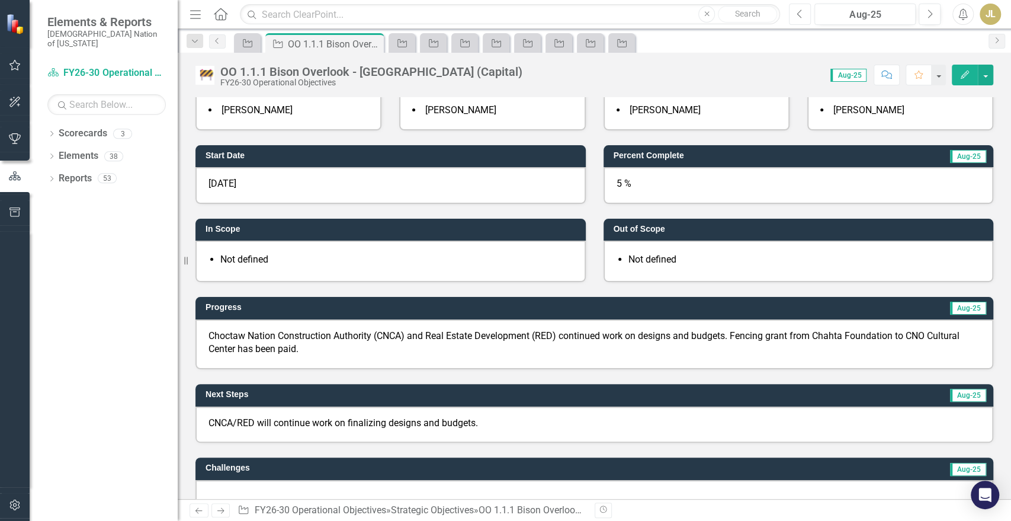
scroll to position [190, 0]
click at [431, 418] on p "CNCA/RED will continue work on finalizing designs and budgets." at bounding box center [594, 423] width 772 height 14
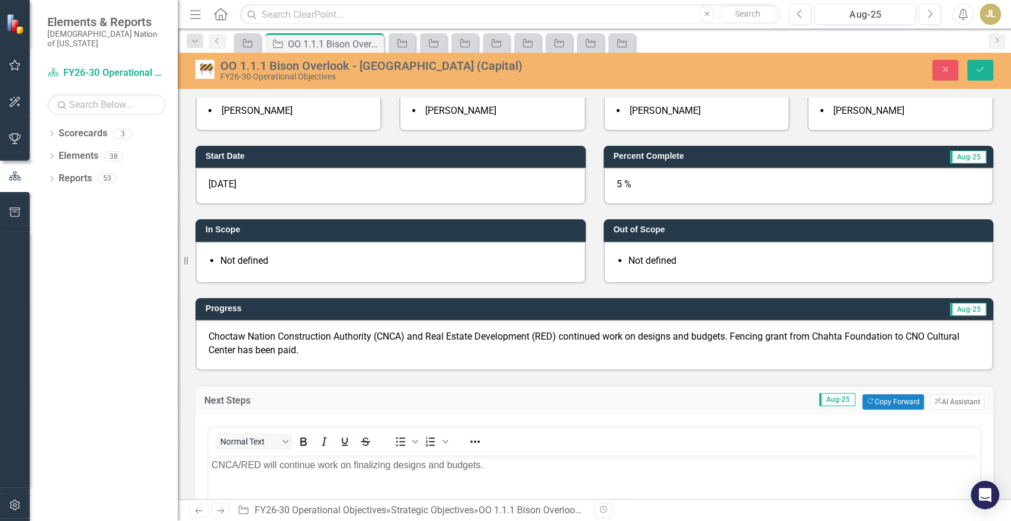
scroll to position [0, 0]
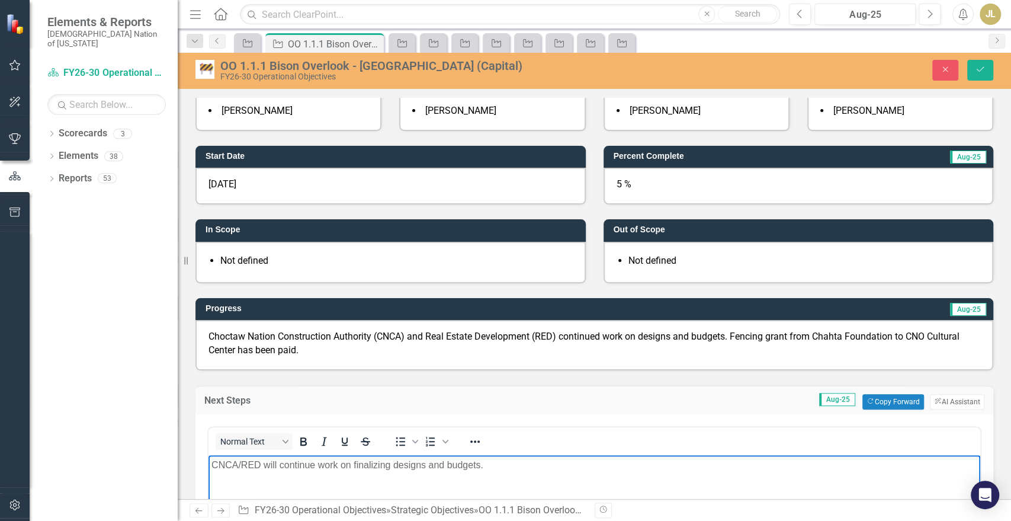
click at [393, 458] on p "CNCA/RED will continue work on finalizing designs and budgets." at bounding box center [594, 464] width 766 height 14
click at [981, 69] on icon "submit" at bounding box center [980, 69] width 7 height 5
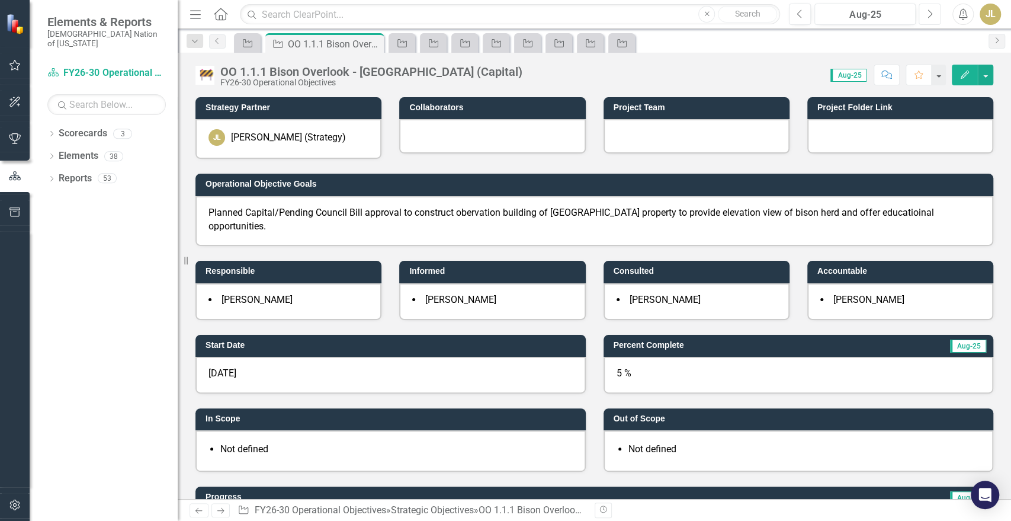
click at [923, 23] on button "Next" at bounding box center [930, 14] width 22 height 21
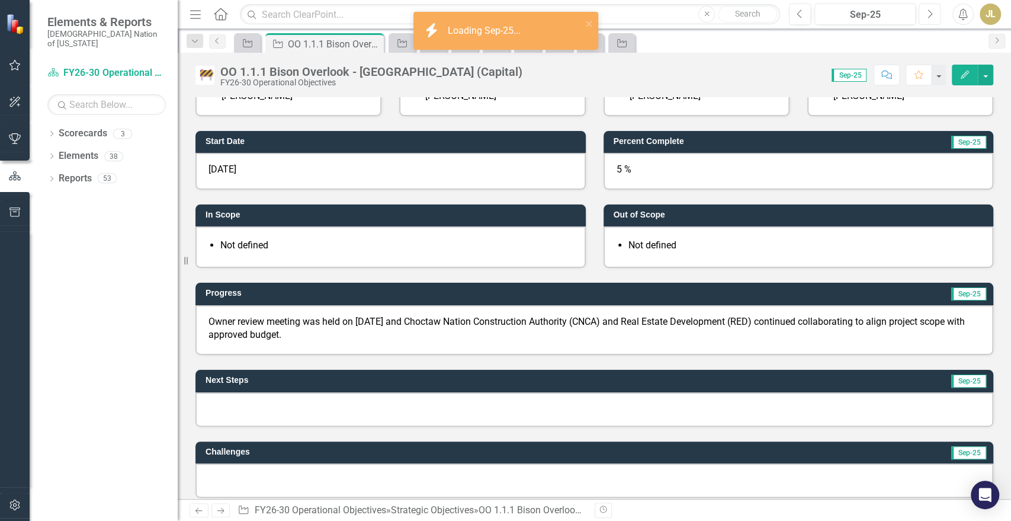
scroll to position [207, 0]
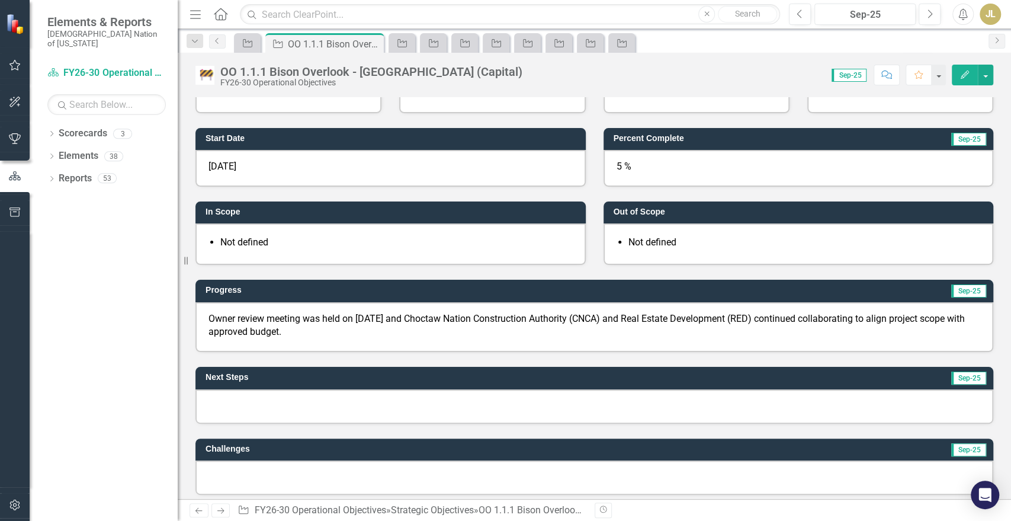
click at [409, 402] on div at bounding box center [594, 406] width 798 height 34
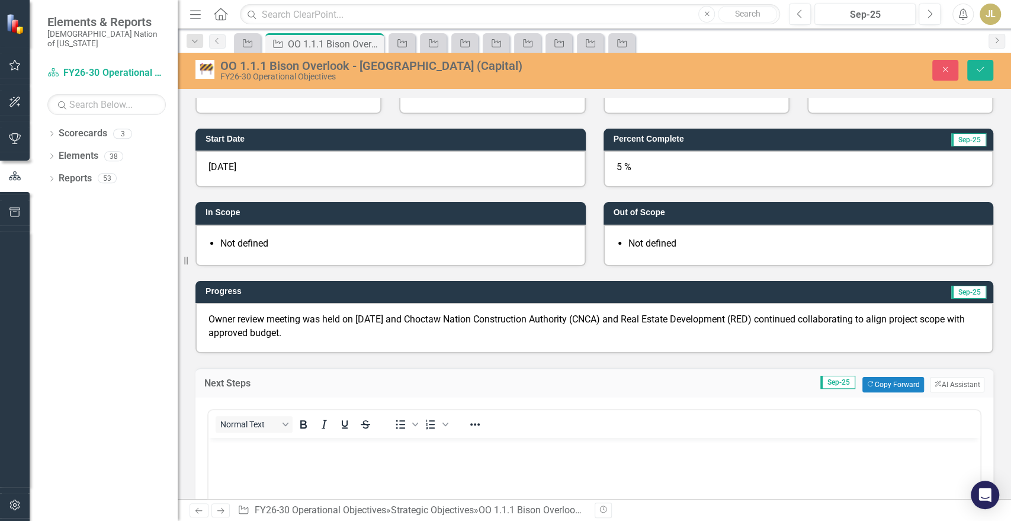
scroll to position [0, 0]
click at [380, 461] on body "Rich Text Area. Press ALT-0 for help." at bounding box center [594, 526] width 772 height 178
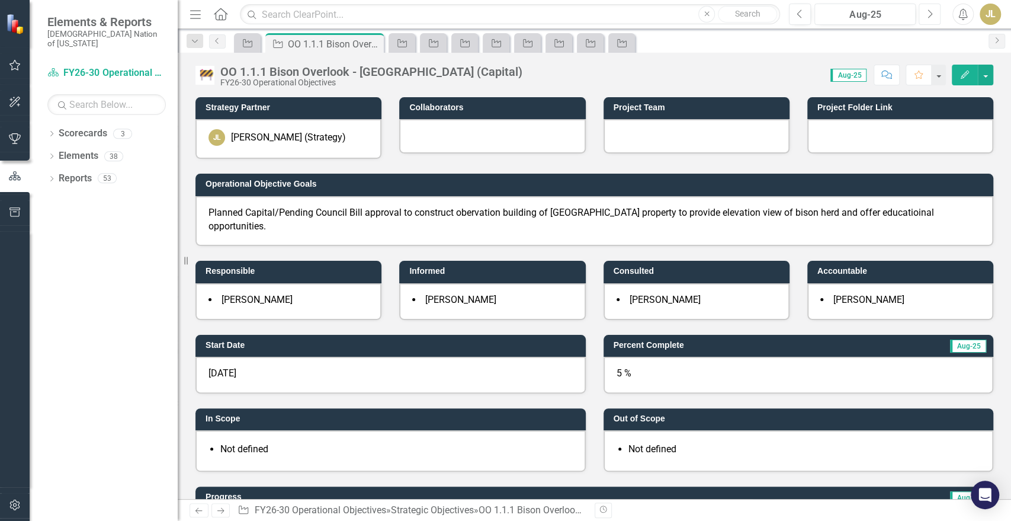
click at [933, 18] on button "Next" at bounding box center [930, 14] width 22 height 21
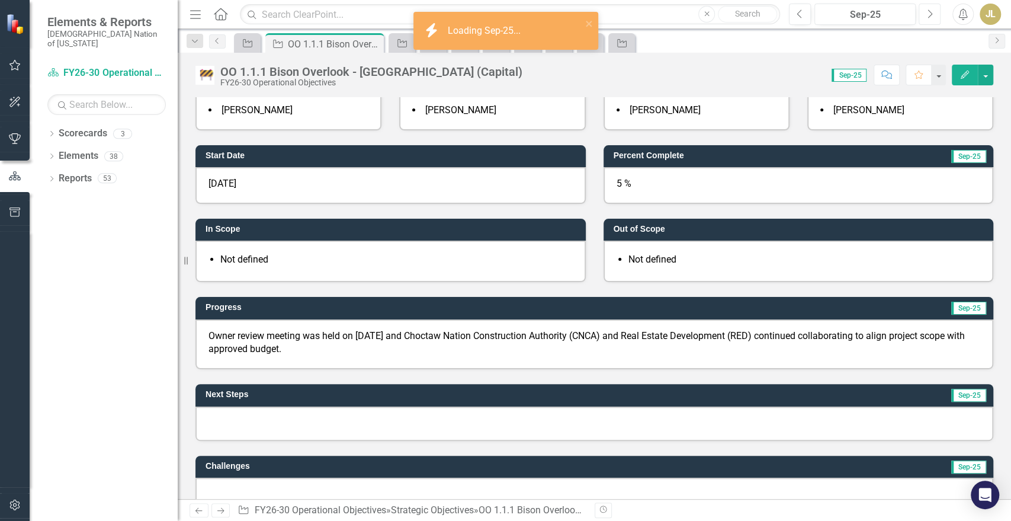
scroll to position [206, 0]
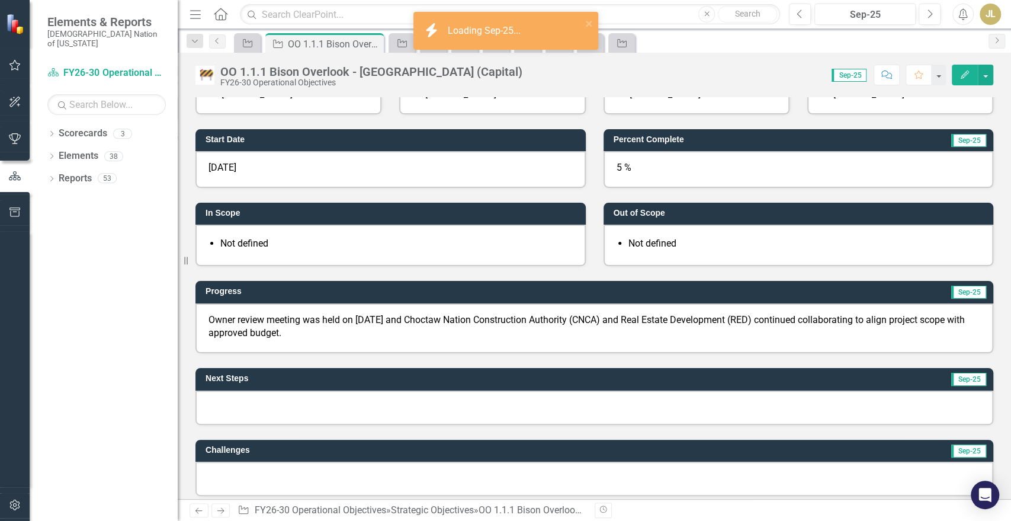
click at [336, 403] on div at bounding box center [594, 407] width 798 height 34
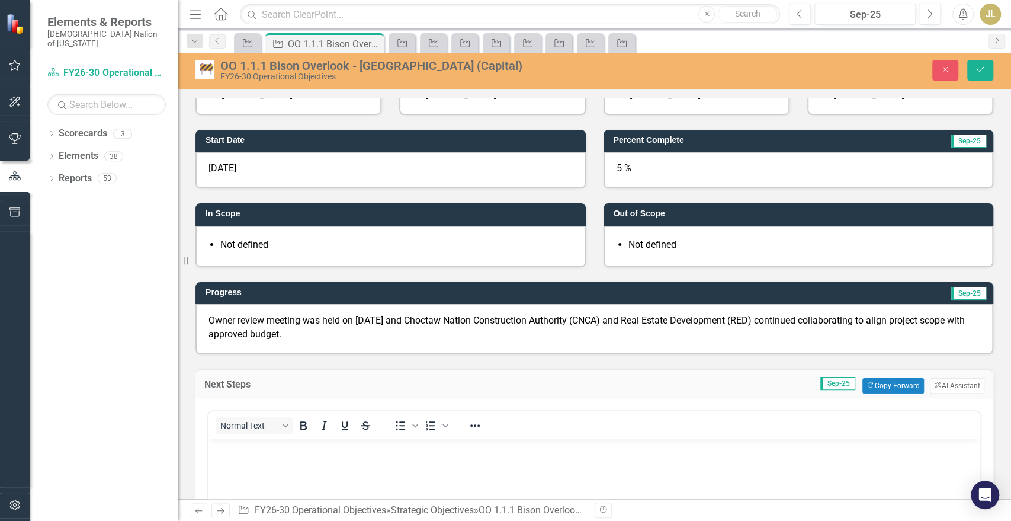
scroll to position [0, 0]
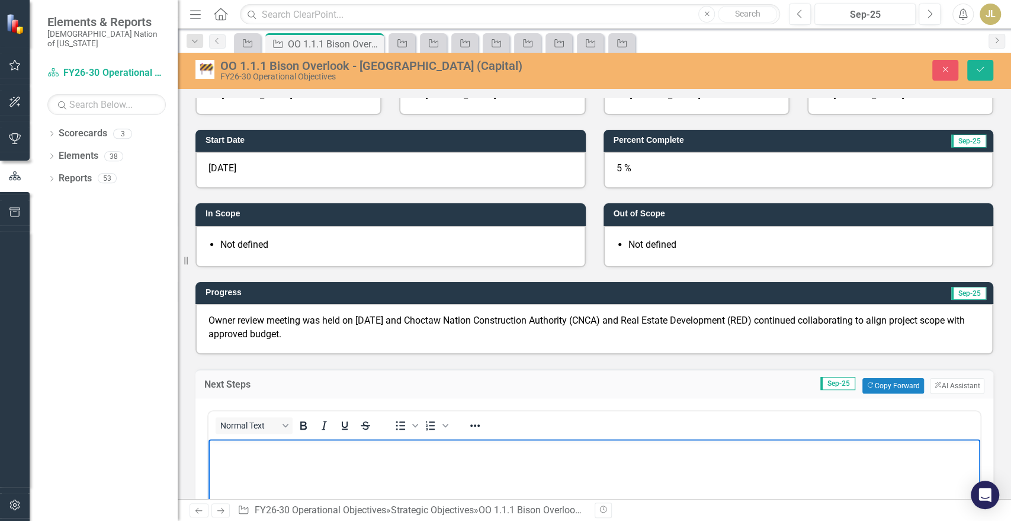
click at [349, 448] on p "To enrich screen reader interactions, please activate Accessibility in Grammarl…" at bounding box center [594, 448] width 766 height 14
click at [984, 65] on icon "Save" at bounding box center [980, 69] width 11 height 8
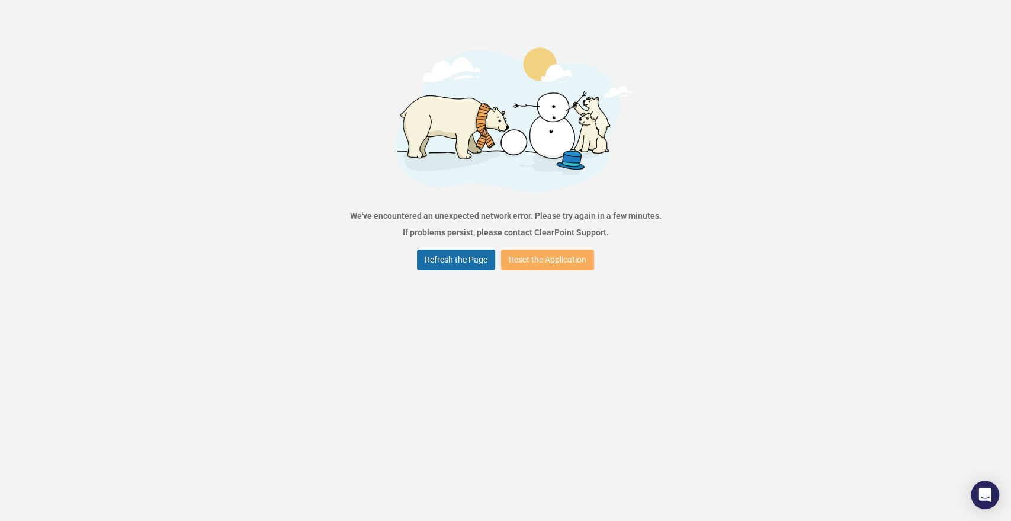
click at [466, 256] on button "Refresh the Page" at bounding box center [456, 259] width 78 height 21
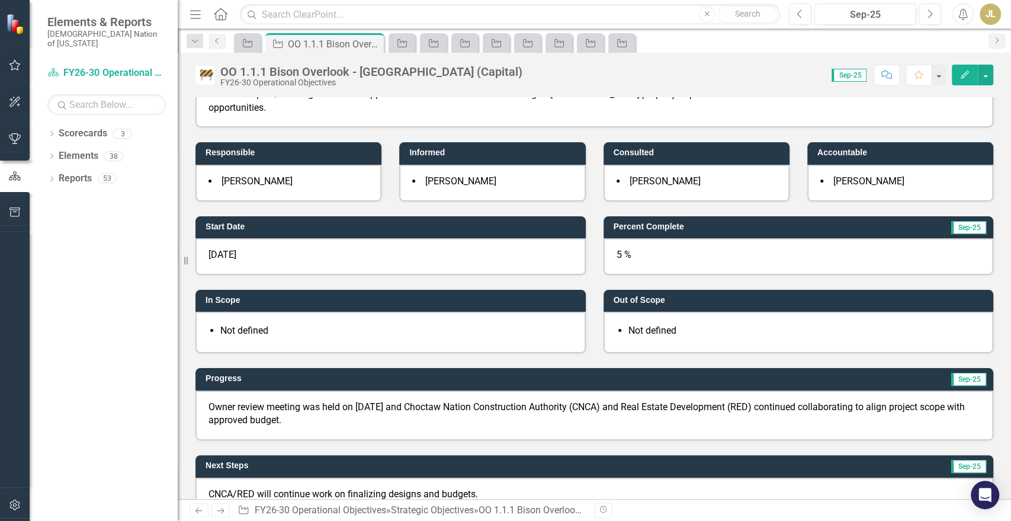
scroll to position [115, 0]
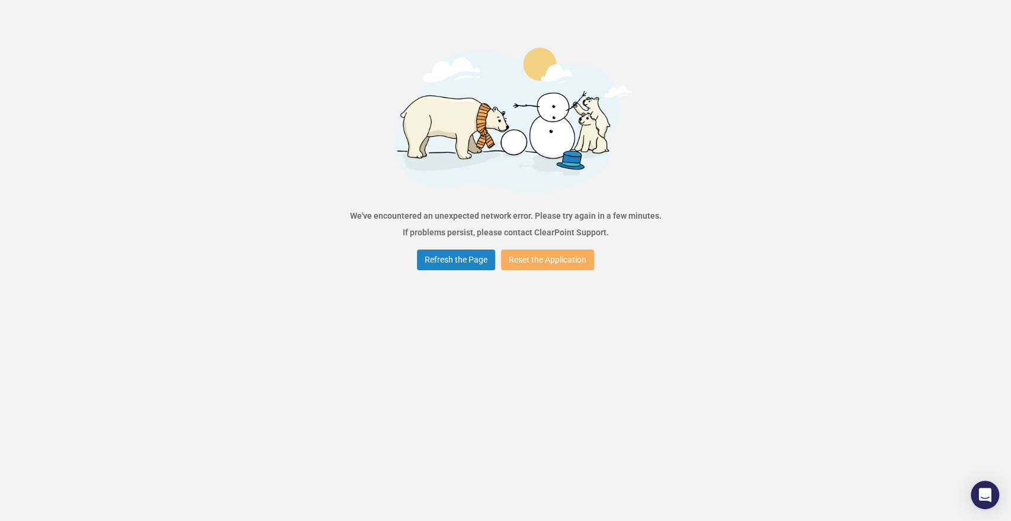
click at [993, 340] on div "Error We've encountered an unexpected network error. Please try again in a few …" at bounding box center [505, 260] width 1011 height 521
click at [453, 263] on button "Refresh the Page" at bounding box center [456, 259] width 78 height 21
click at [696, 48] on div "Error We've encountered an unexpected network error. Please try again in a few …" at bounding box center [505, 260] width 1011 height 521
click at [442, 245] on div "Error We've encountered an unexpected network error. Please try again in a few …" at bounding box center [505, 260] width 1011 height 521
click at [447, 268] on button "Refresh the Page" at bounding box center [456, 259] width 78 height 21
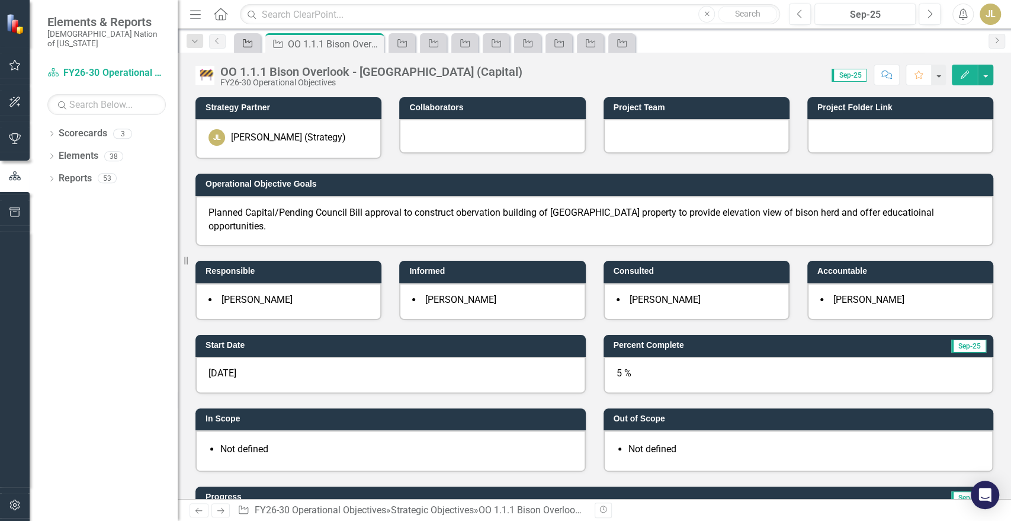
click at [243, 49] on div "Strategic Objective" at bounding box center [245, 43] width 17 height 15
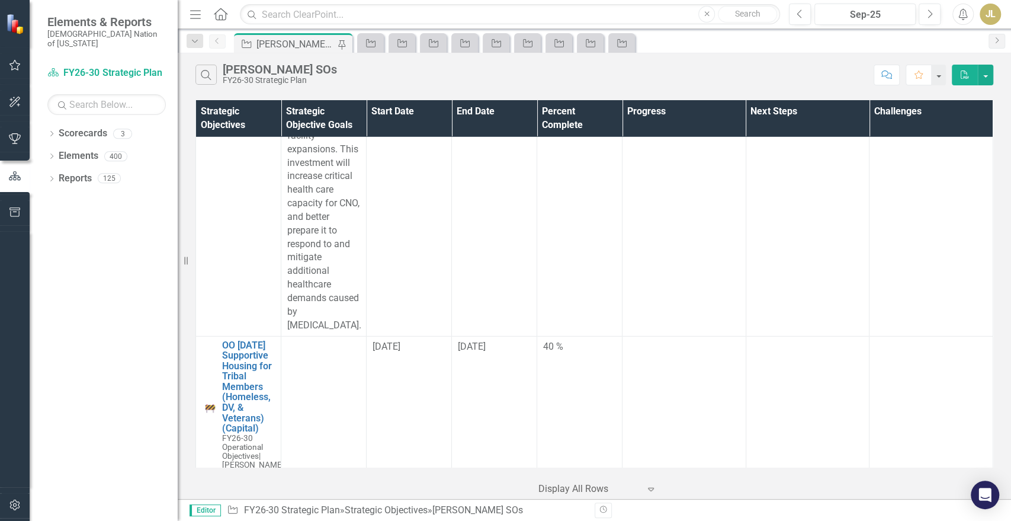
scroll to position [8418, 0]
